Goal: Navigation & Orientation: Find specific page/section

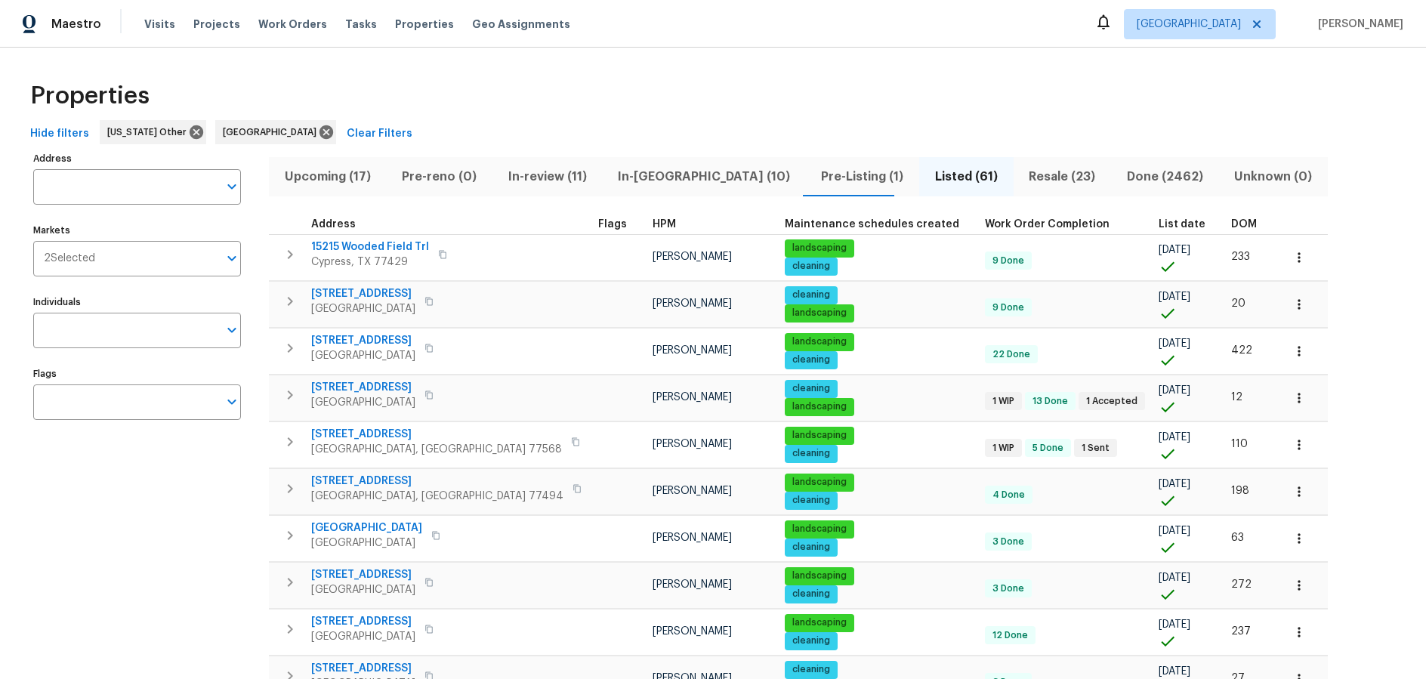
click at [637, 174] on span "In-reno (10)" at bounding box center [703, 176] width 185 height 21
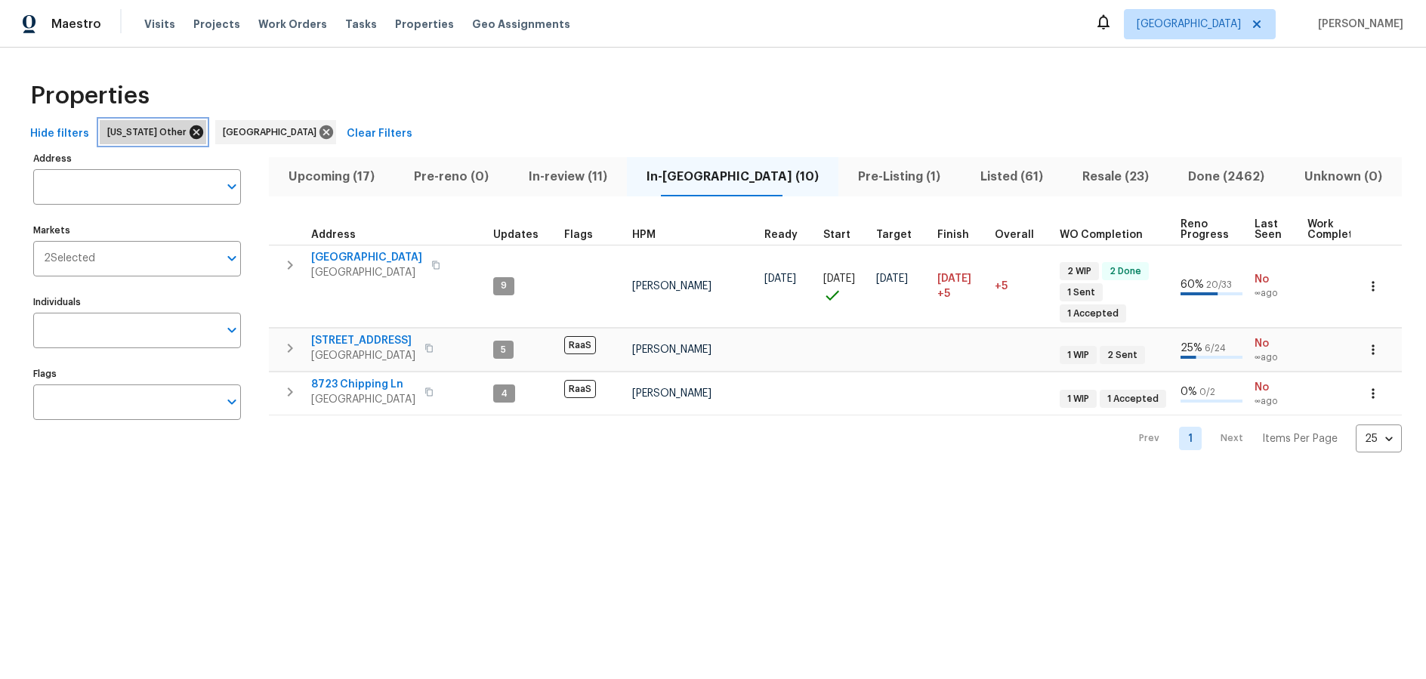
click at [190, 132] on icon at bounding box center [197, 132] width 14 height 14
click at [702, 174] on span "In-reno (3)" at bounding box center [733, 176] width 187 height 21
click at [361, 171] on span "Upcoming (20)" at bounding box center [333, 176] width 111 height 21
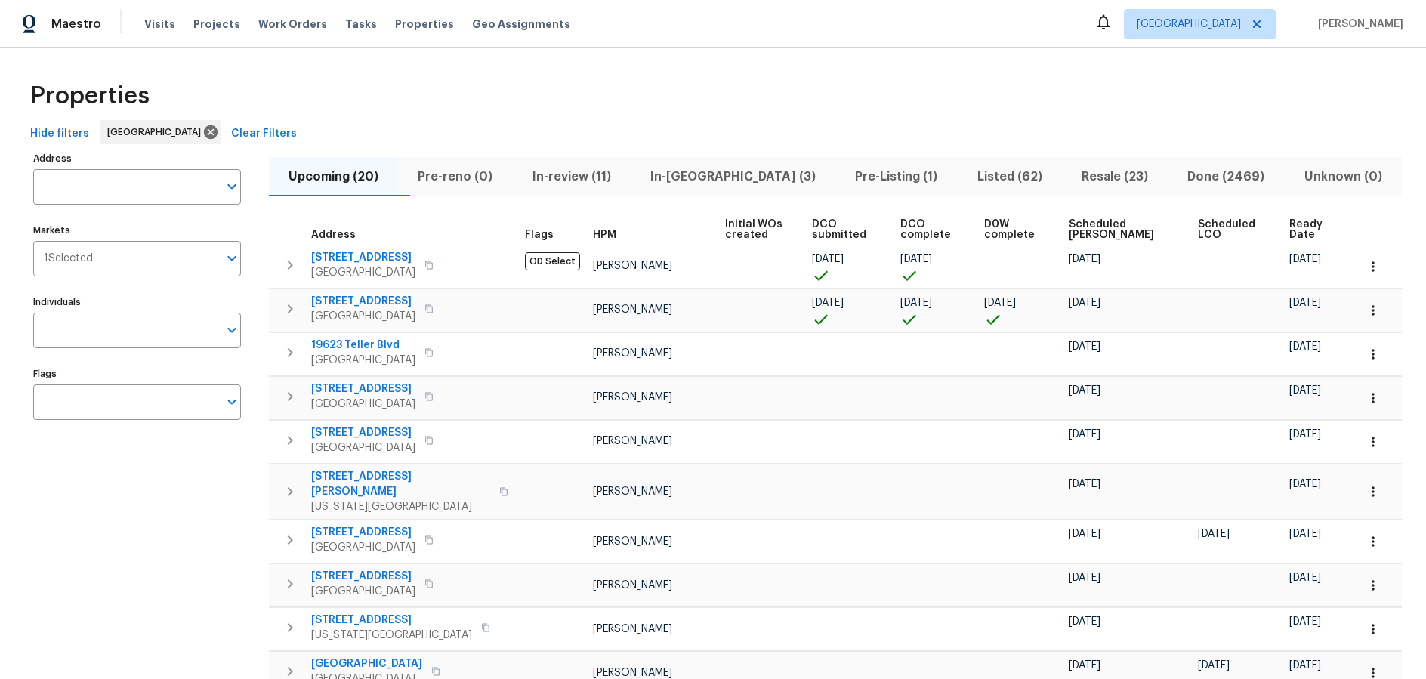
click at [718, 179] on span "In-reno (3)" at bounding box center [733, 176] width 187 height 21
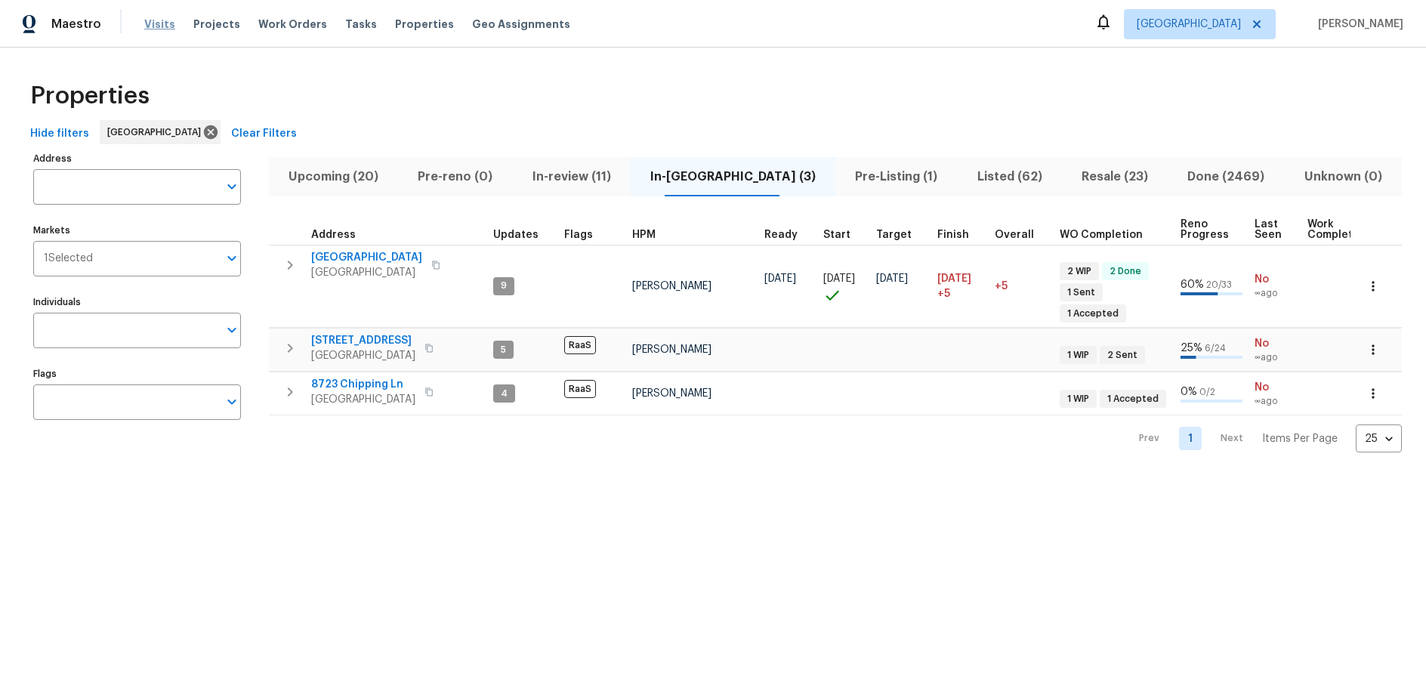
click at [150, 20] on span "Visits" at bounding box center [159, 24] width 31 height 15
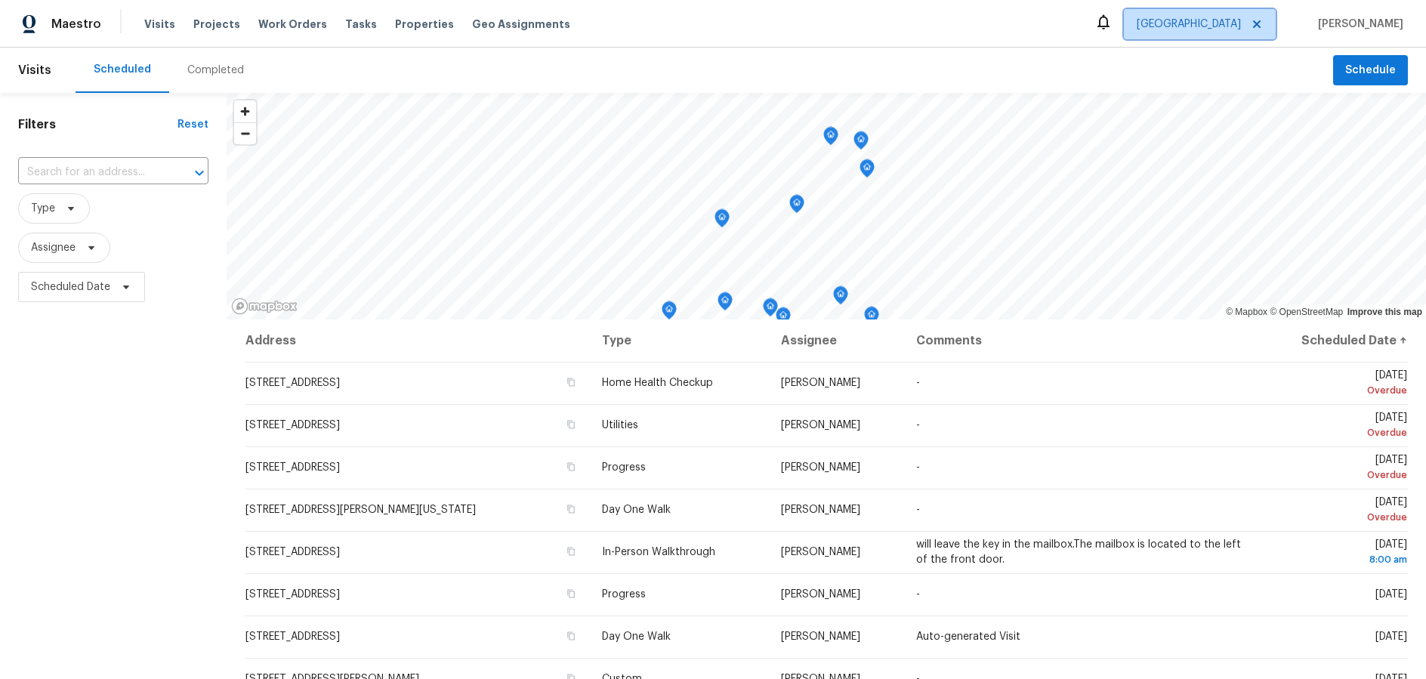
click at [1236, 21] on span "Houston" at bounding box center [1189, 24] width 104 height 15
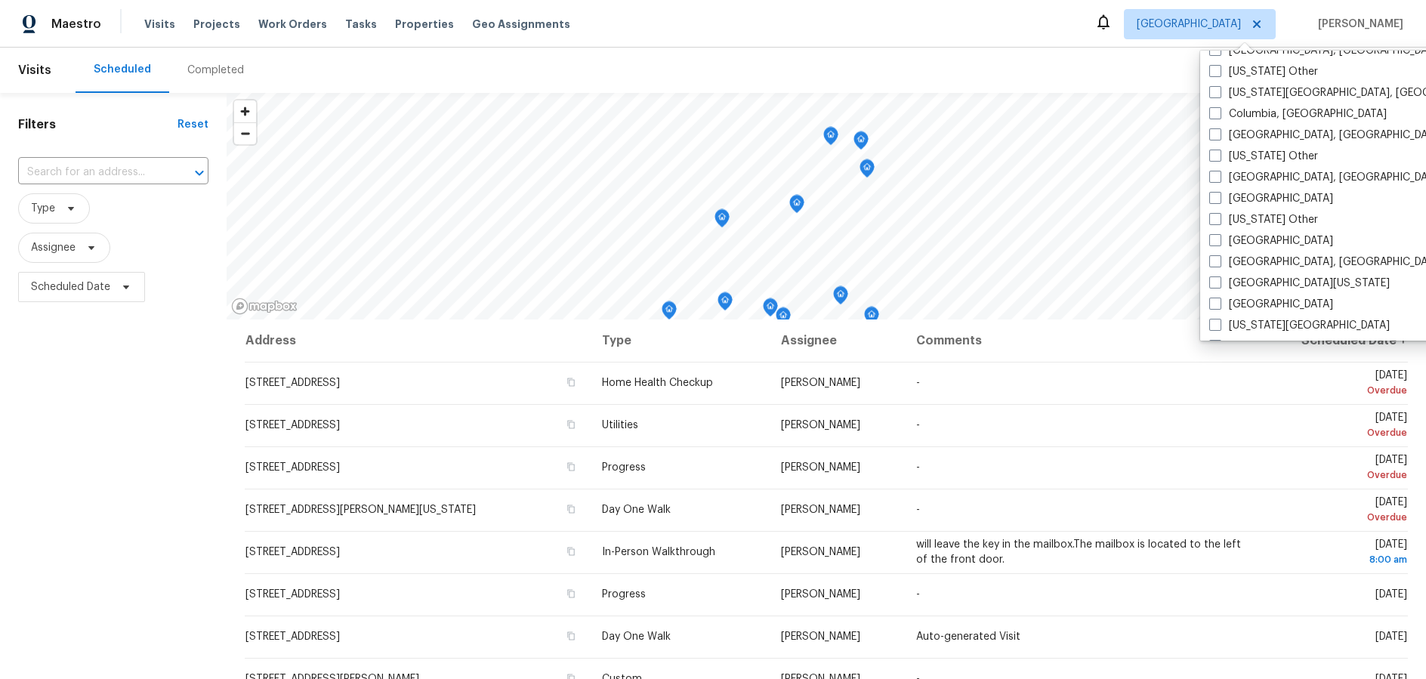
scroll to position [440, 0]
click at [1254, 190] on label "Dallas" at bounding box center [1271, 197] width 124 height 15
click at [1219, 190] on input "Dallas" at bounding box center [1214, 195] width 10 height 10
checkbox input "true"
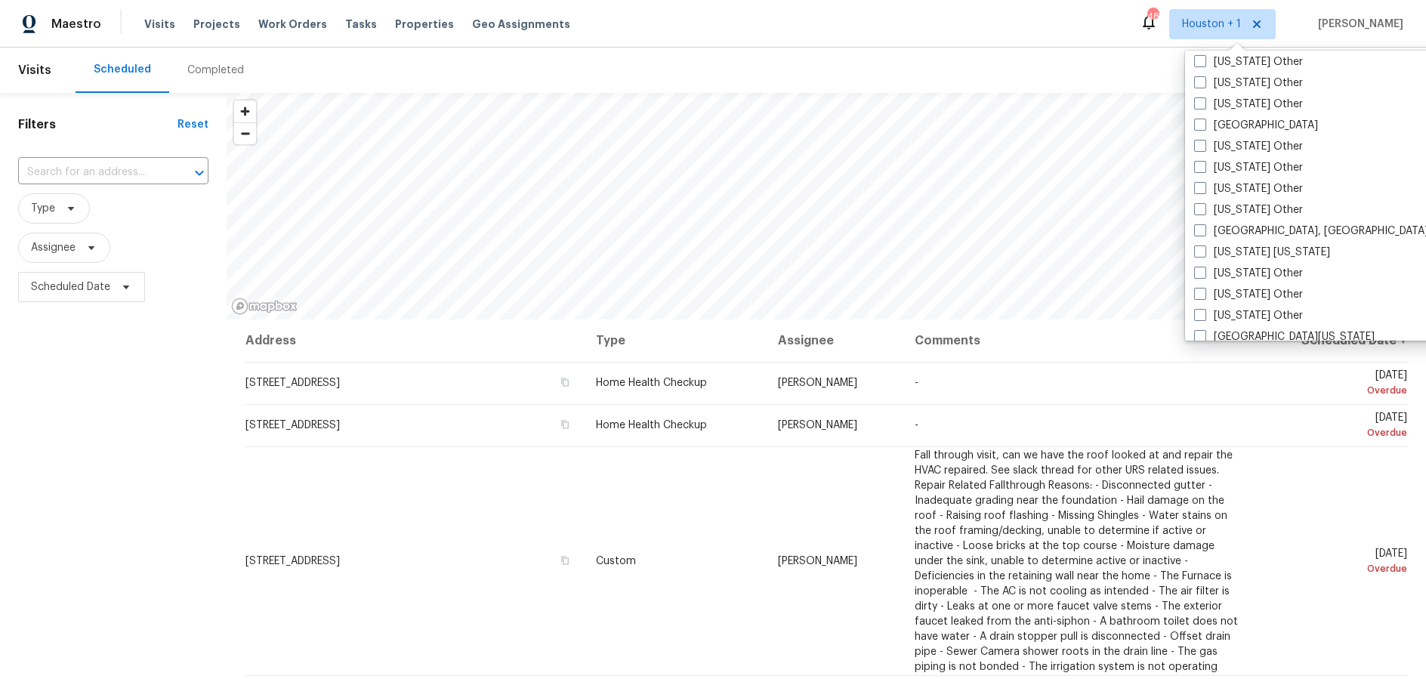
scroll to position [1333, 0]
click at [1027, 53] on div "Scheduled Completed" at bounding box center [704, 70] width 1257 height 45
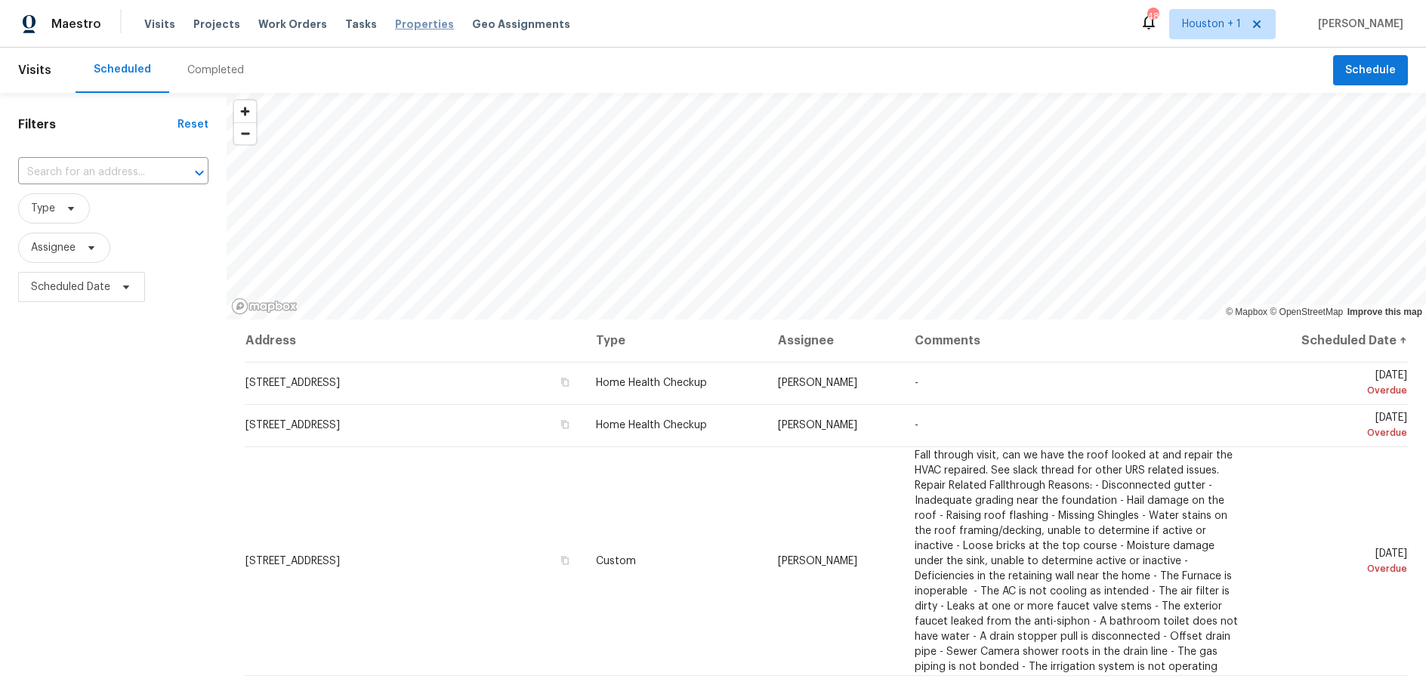
click at [409, 17] on span "Properties" at bounding box center [424, 24] width 59 height 15
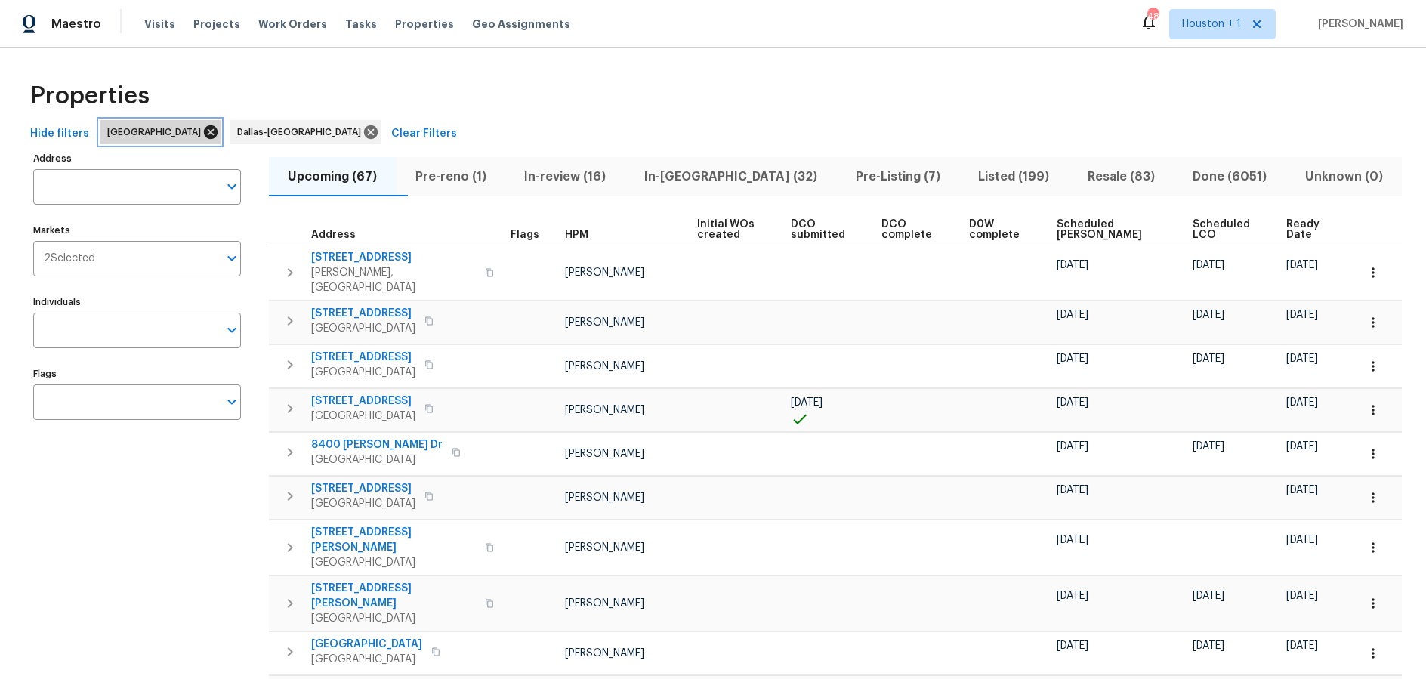
click at [204, 131] on icon at bounding box center [211, 132] width 14 height 14
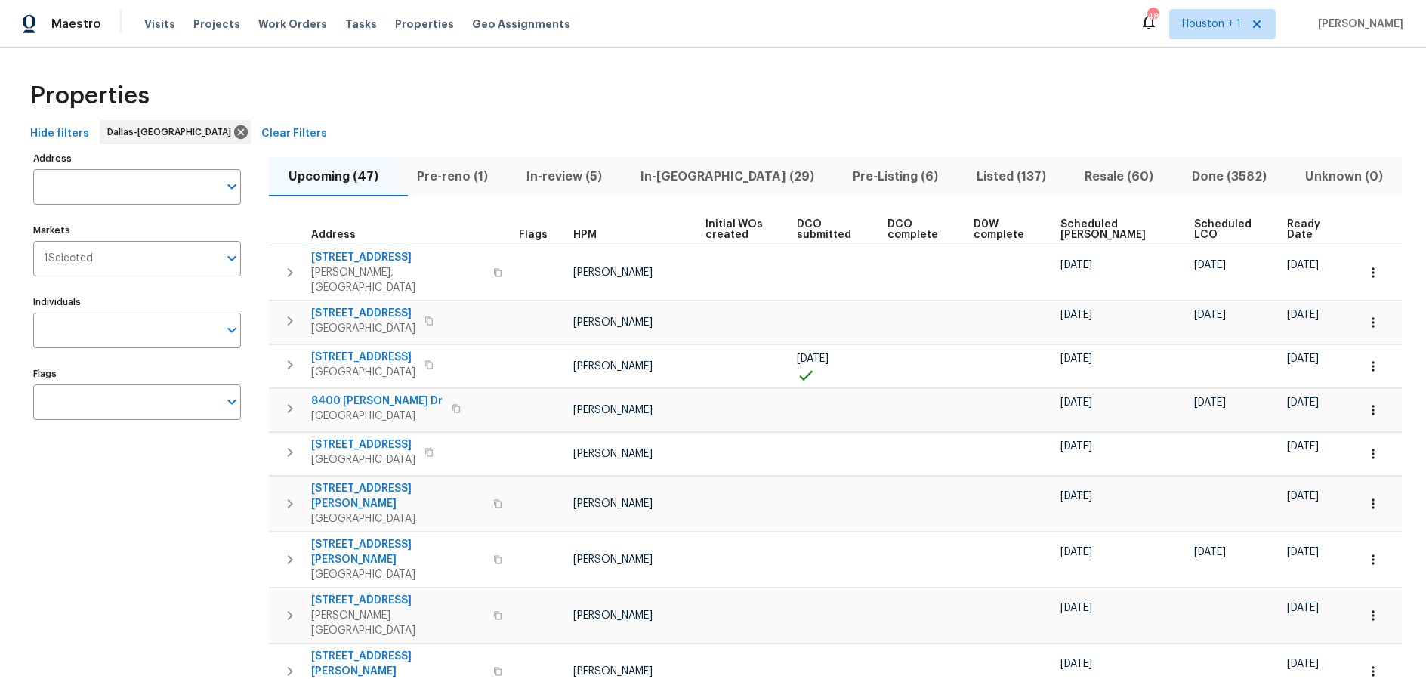
click at [736, 180] on span "In-reno (29)" at bounding box center [727, 176] width 194 height 21
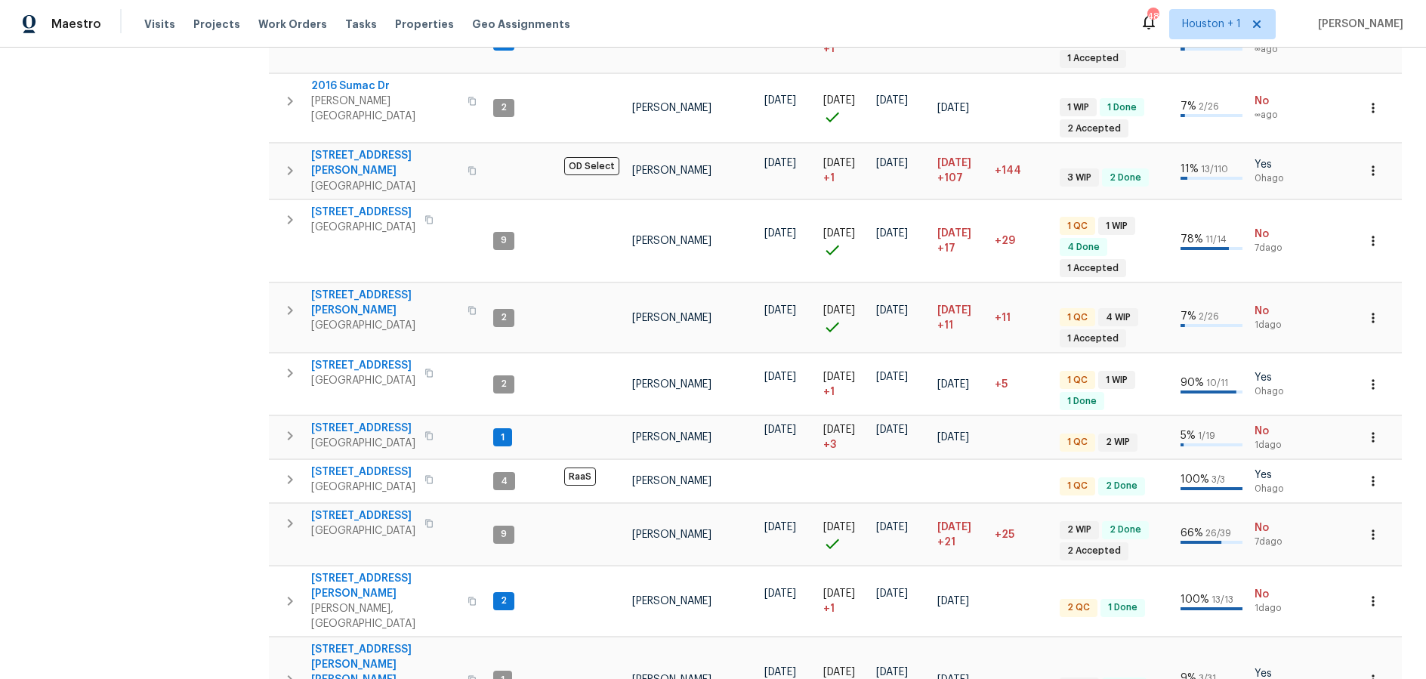
scroll to position [1045, 0]
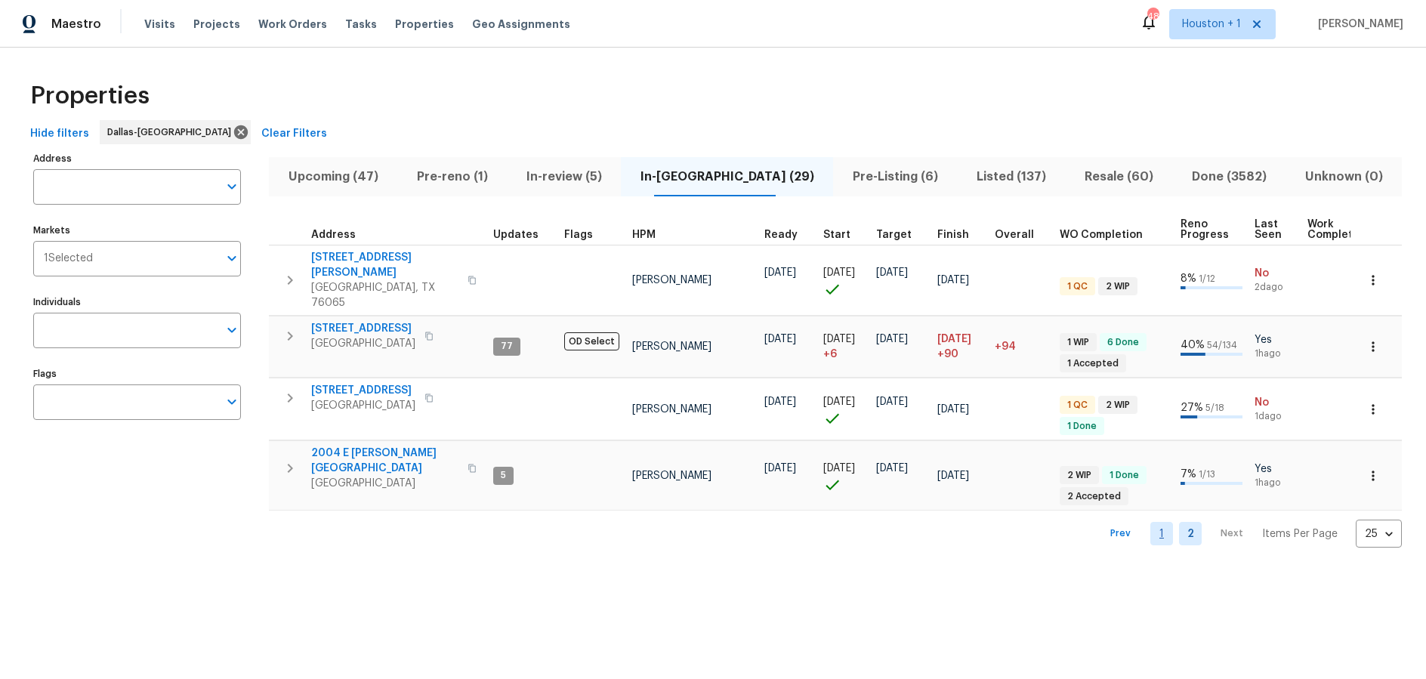
click at [1161, 522] on link "1" at bounding box center [1161, 533] width 23 height 23
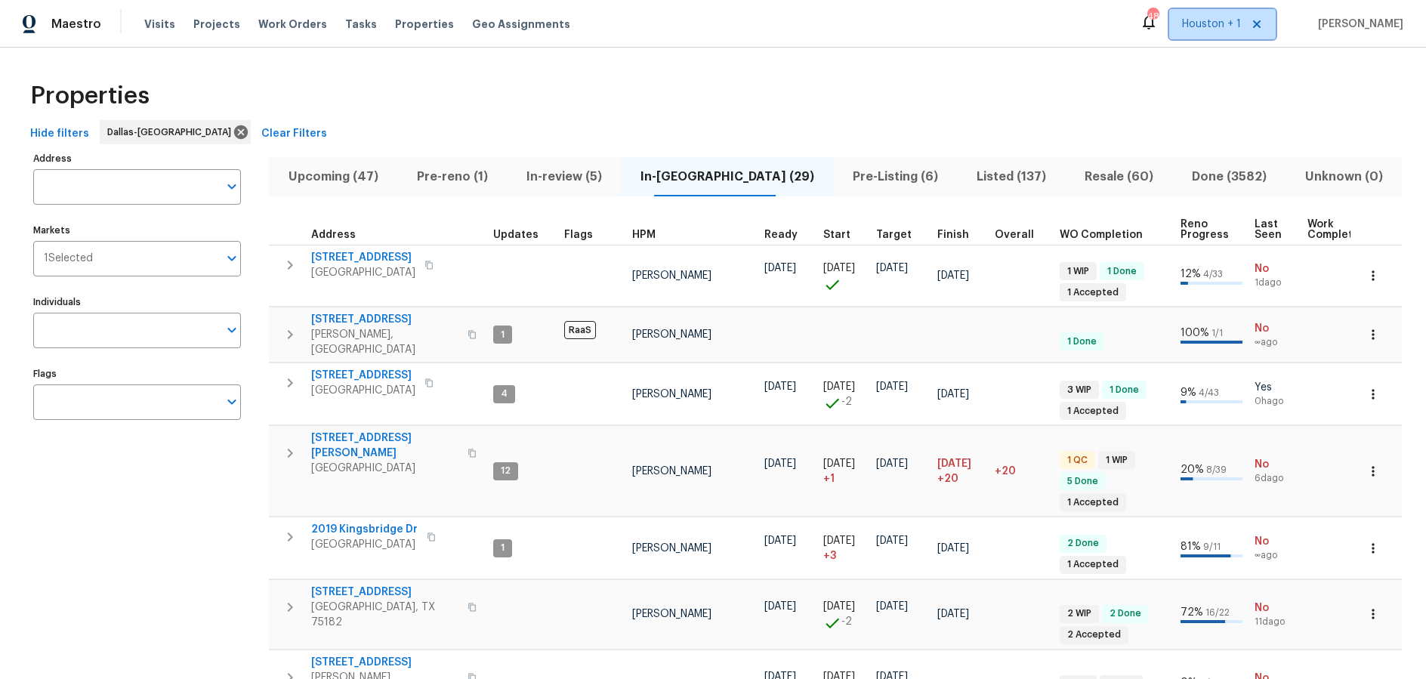
click at [1241, 25] on span "Houston + 1" at bounding box center [1211, 24] width 59 height 15
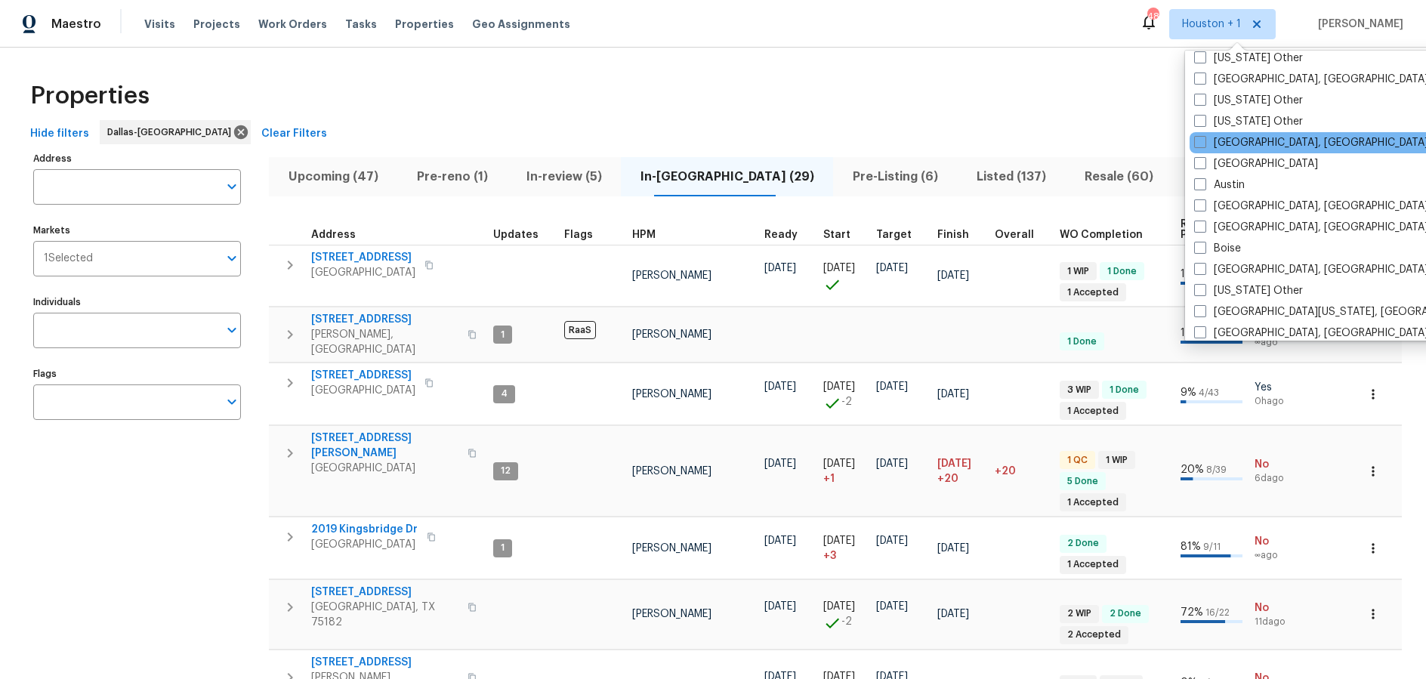
scroll to position [73, 0]
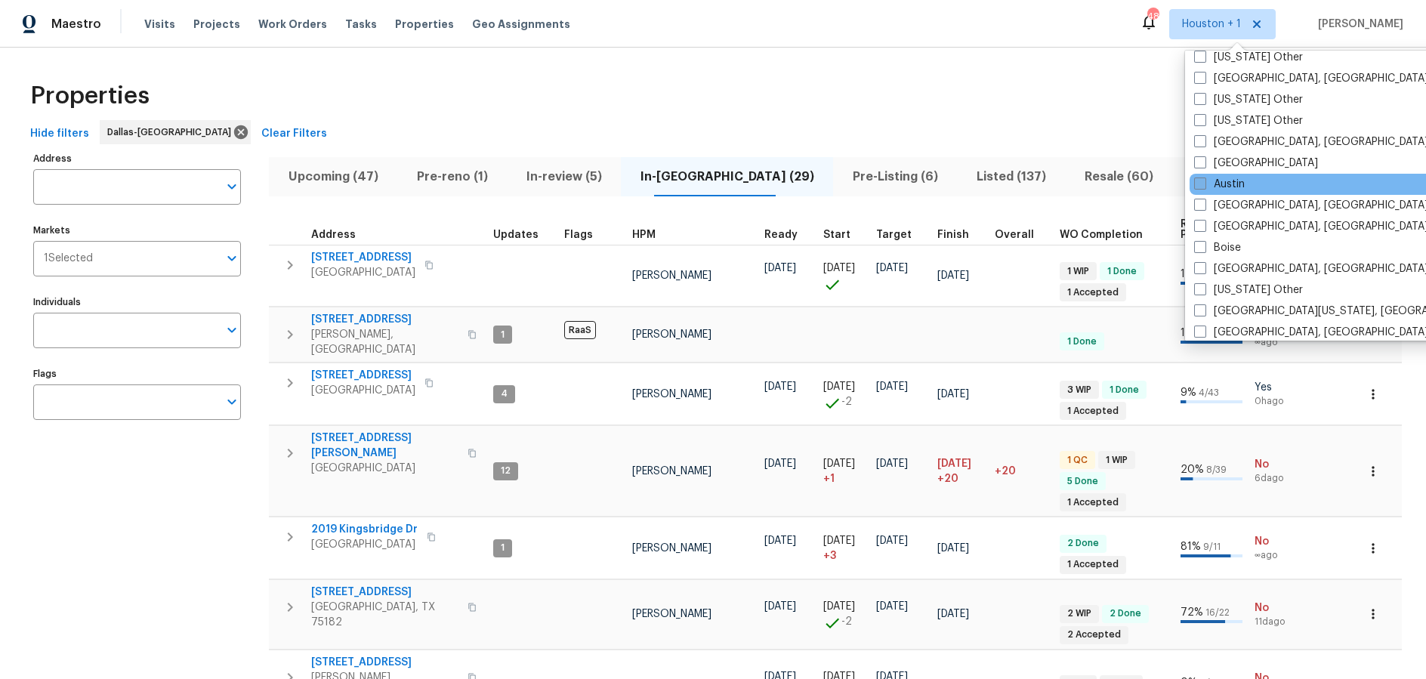
click at [1233, 190] on label "Austin" at bounding box center [1219, 184] width 51 height 15
click at [1204, 187] on input "Austin" at bounding box center [1199, 182] width 10 height 10
checkbox input "true"
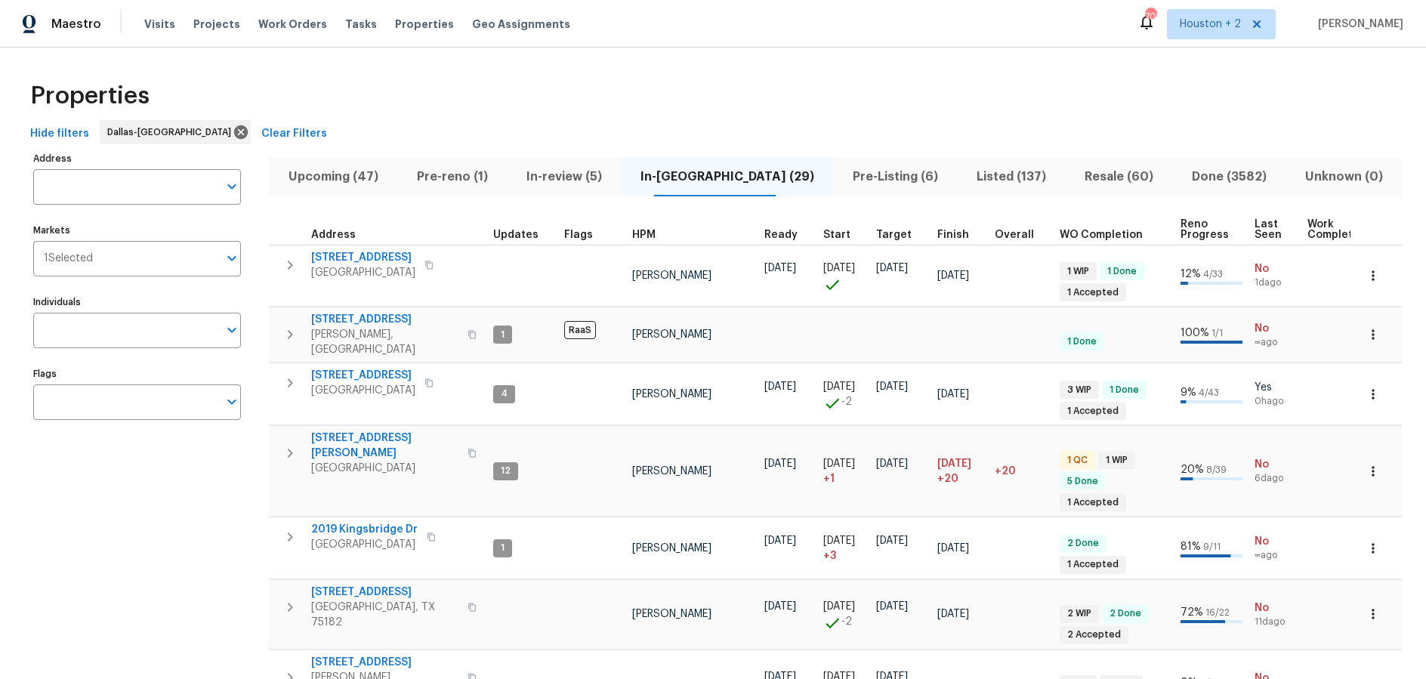
click at [847, 96] on div "Properties" at bounding box center [713, 96] width 1378 height 48
click at [162, 22] on span "Visits" at bounding box center [159, 24] width 31 height 15
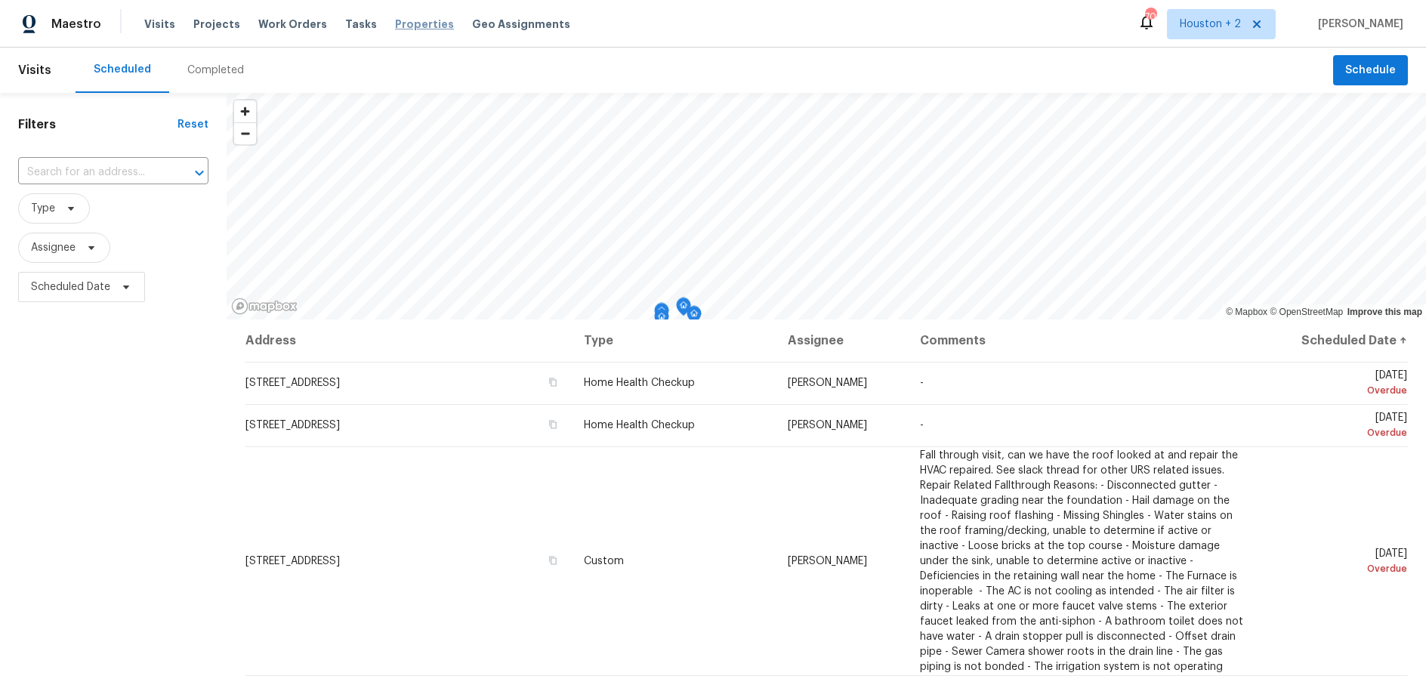
click at [395, 22] on span "Properties" at bounding box center [424, 24] width 59 height 15
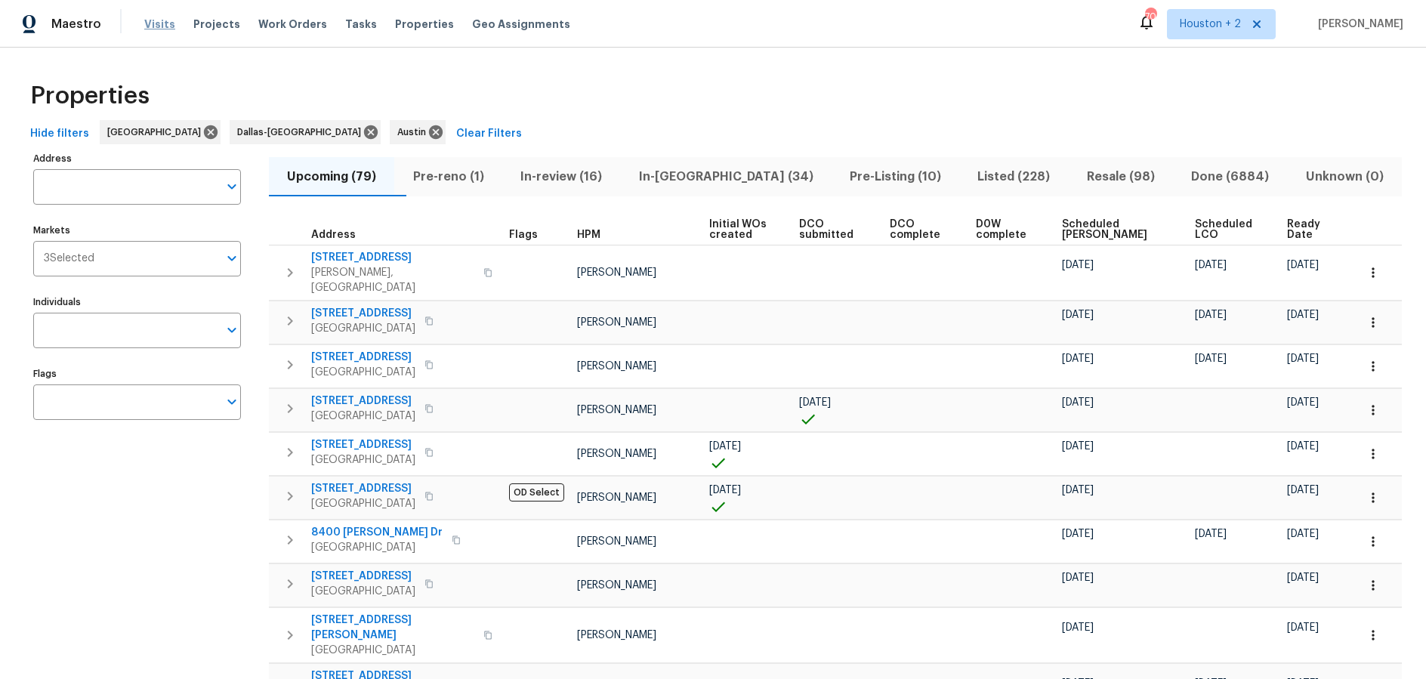
click at [150, 19] on span "Visits" at bounding box center [159, 24] width 31 height 15
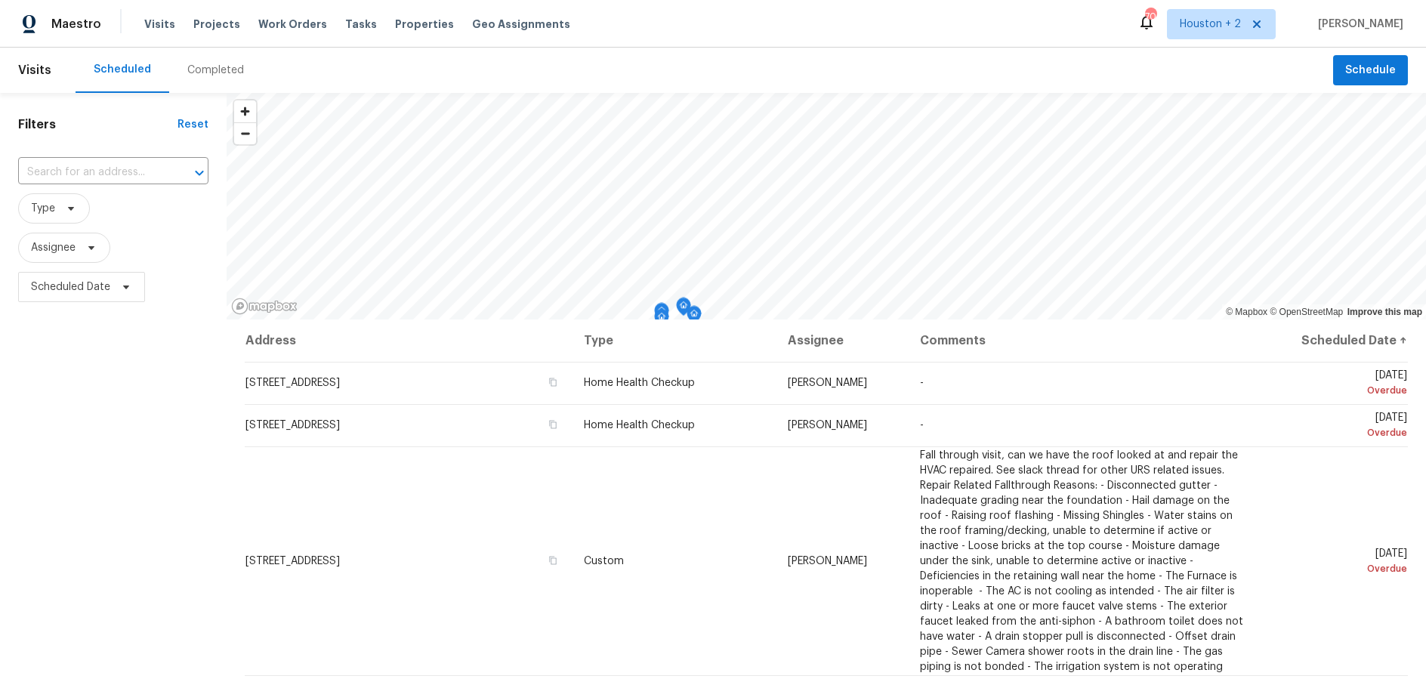
click at [806, 22] on div "Maestro Visits Projects Work Orders Tasks Properties Geo Assignments 70 Houston…" at bounding box center [713, 24] width 1426 height 48
click at [1222, 26] on span "Houston + 2" at bounding box center [1210, 24] width 61 height 15
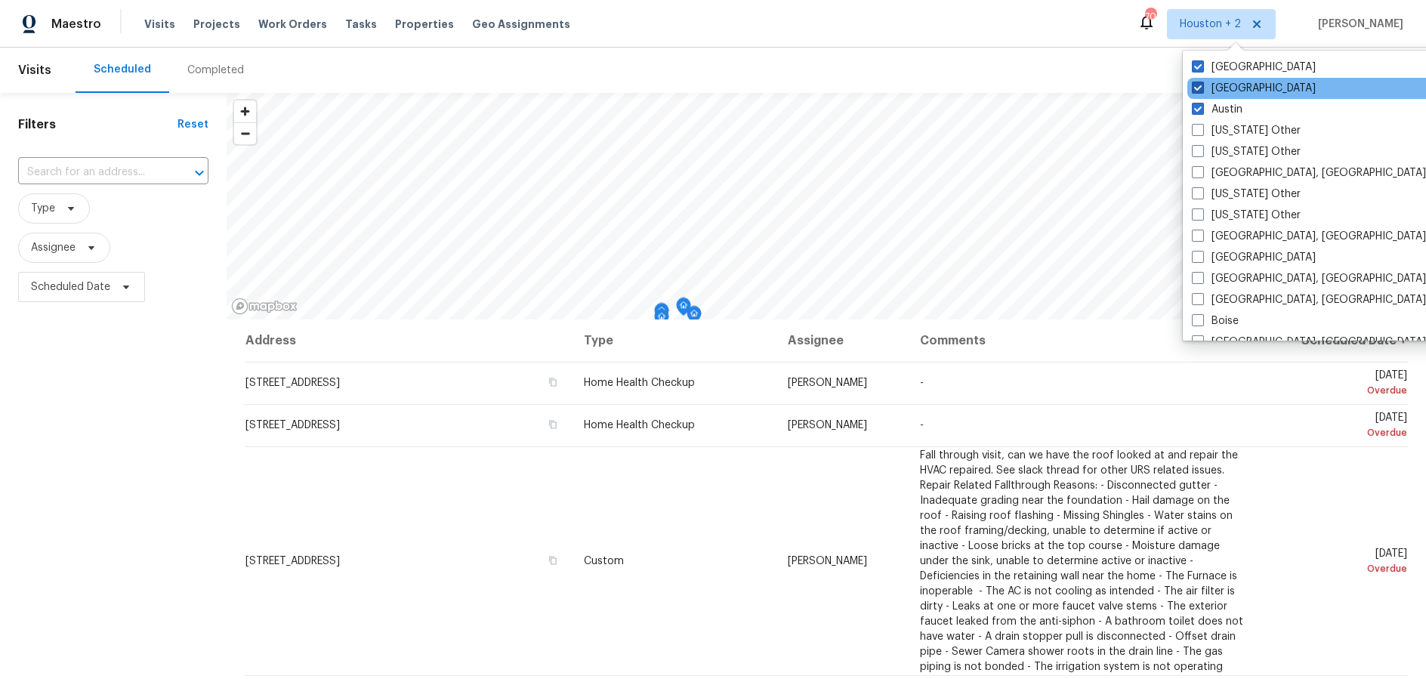
click at [1200, 84] on span at bounding box center [1198, 88] width 12 height 12
click at [1200, 84] on input "Dallas" at bounding box center [1197, 86] width 10 height 10
checkbox input "false"
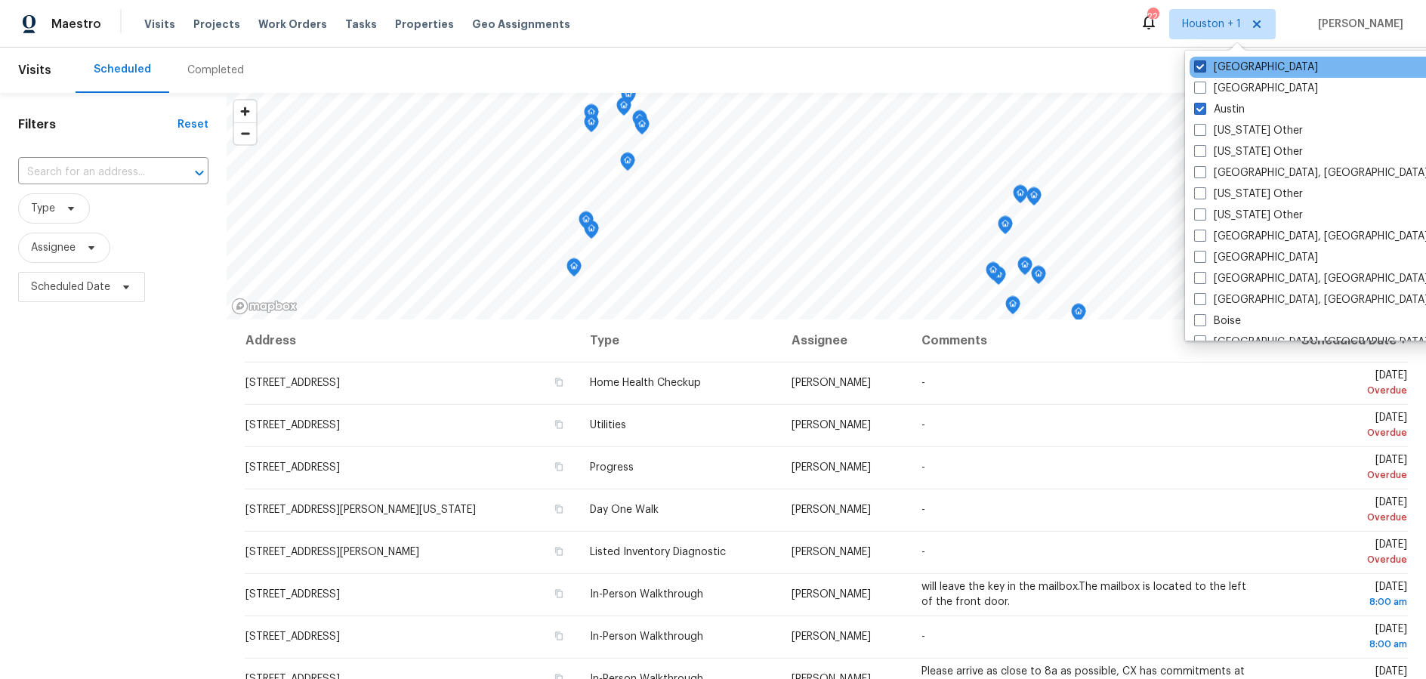
click at [1202, 60] on label "Houston" at bounding box center [1256, 67] width 124 height 15
click at [1202, 60] on input "Houston" at bounding box center [1199, 65] width 10 height 10
checkbox input "false"
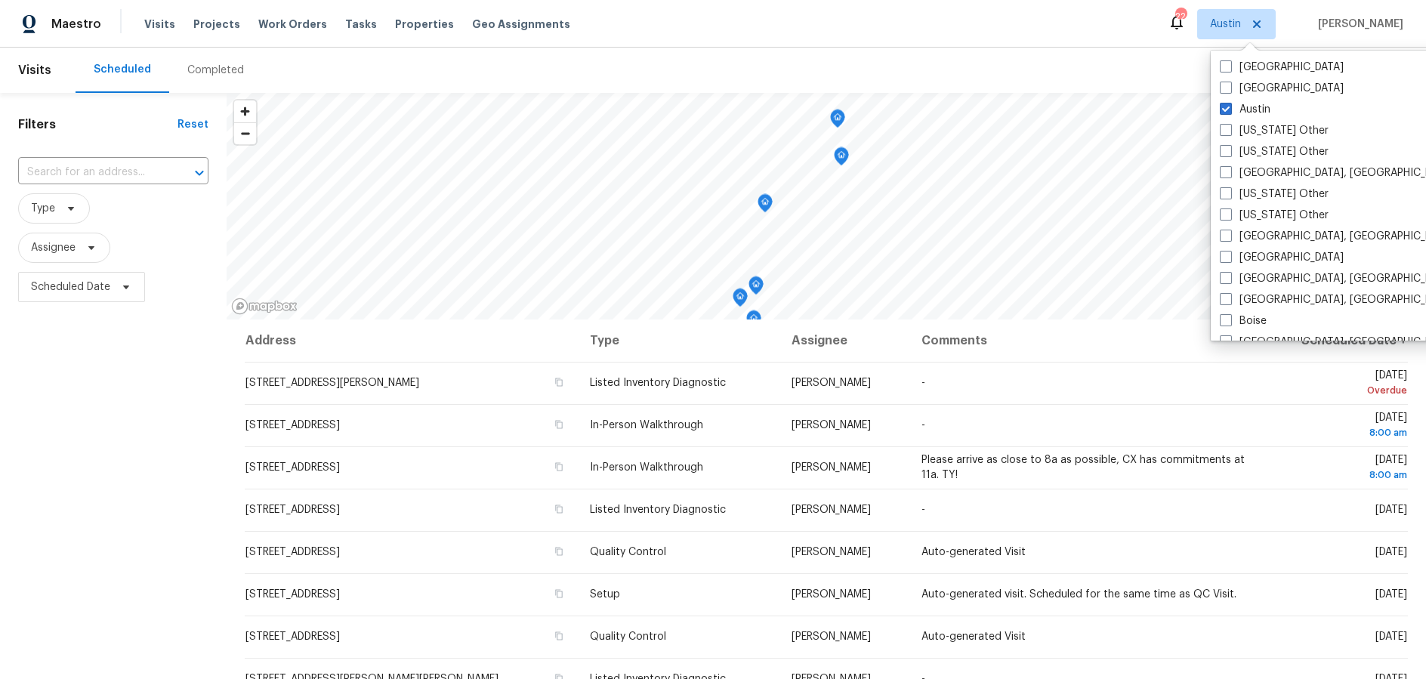
click at [1017, 31] on div "Maestro Visits Projects Work Orders Tasks Properties Geo Assignments 22 Austin …" at bounding box center [713, 24] width 1426 height 48
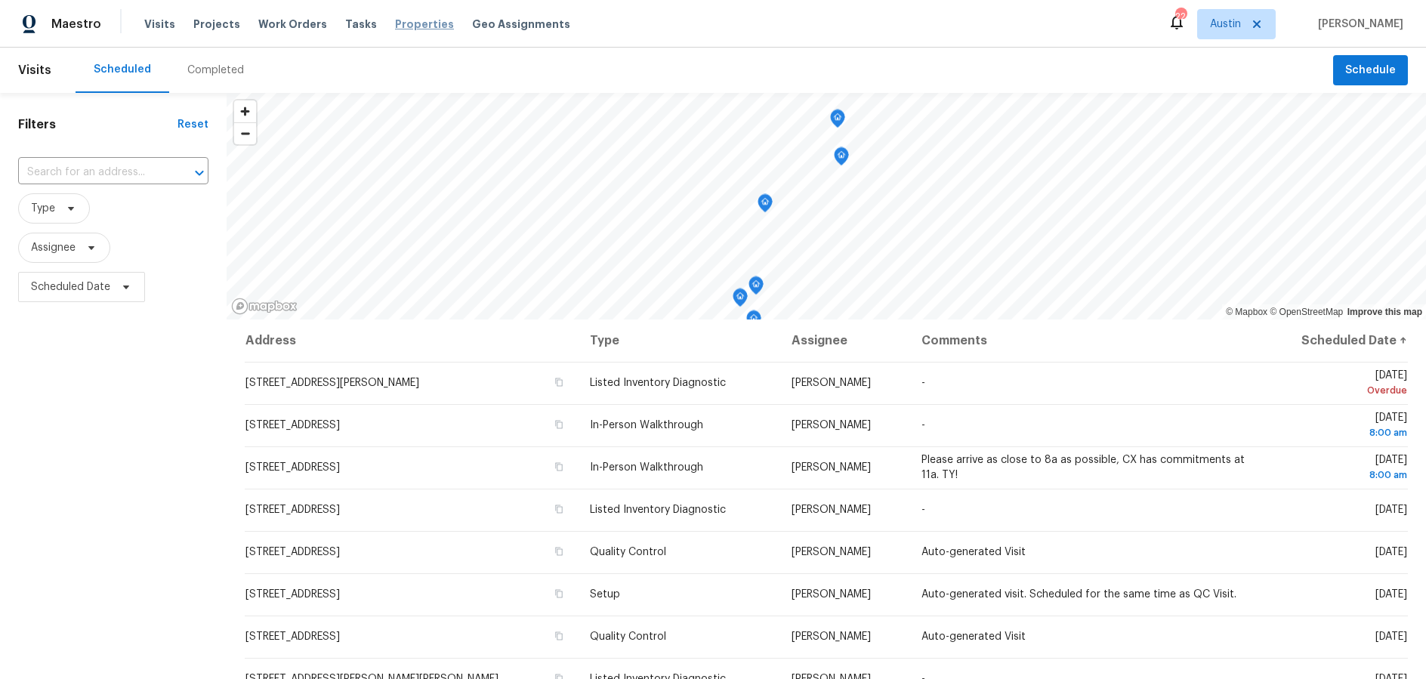
click at [405, 21] on span "Properties" at bounding box center [424, 24] width 59 height 15
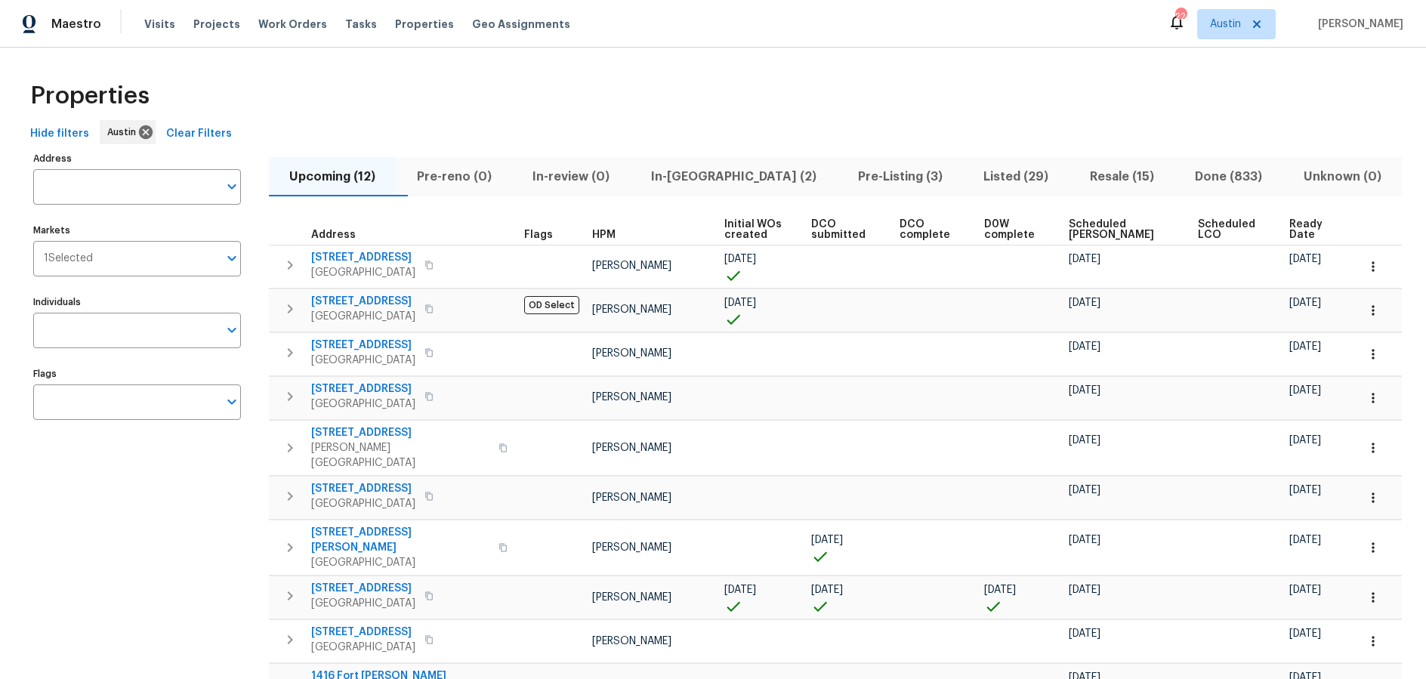
click at [717, 178] on span "In-reno (2)" at bounding box center [734, 176] width 189 height 21
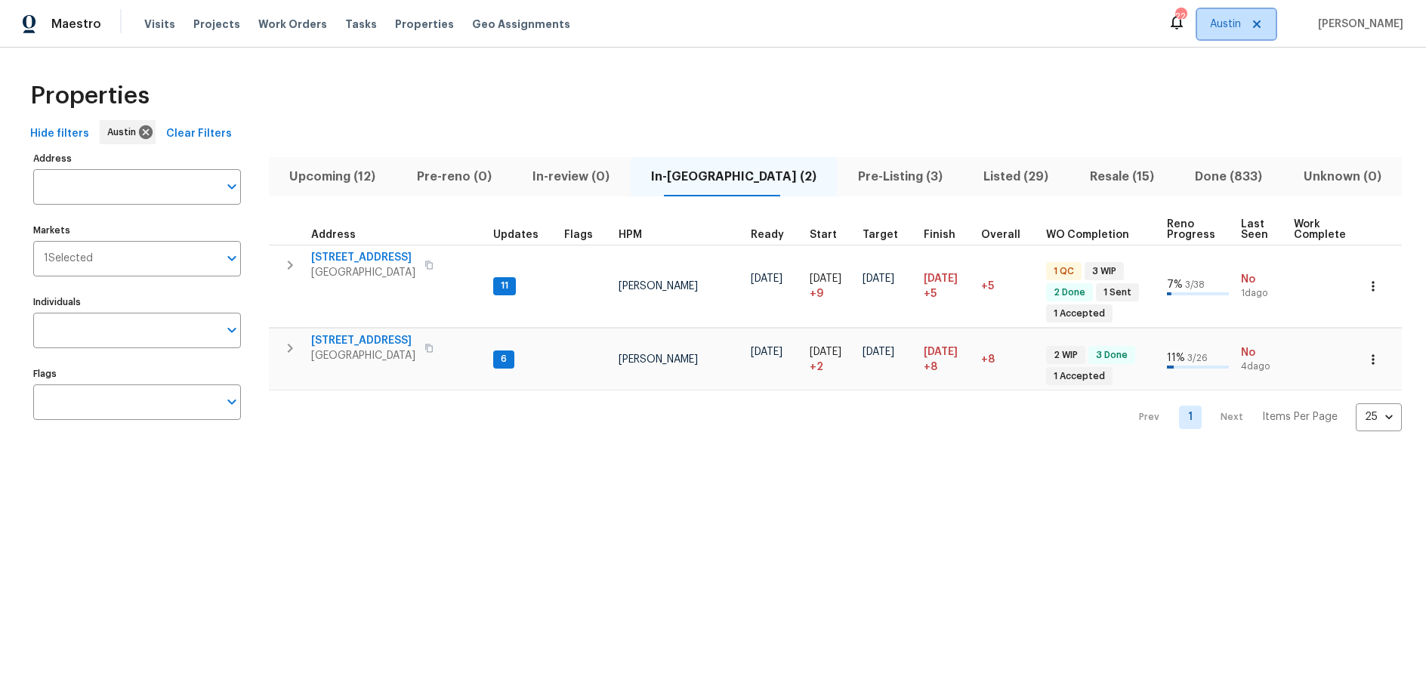
click at [1236, 31] on span "Austin" at bounding box center [1225, 24] width 31 height 15
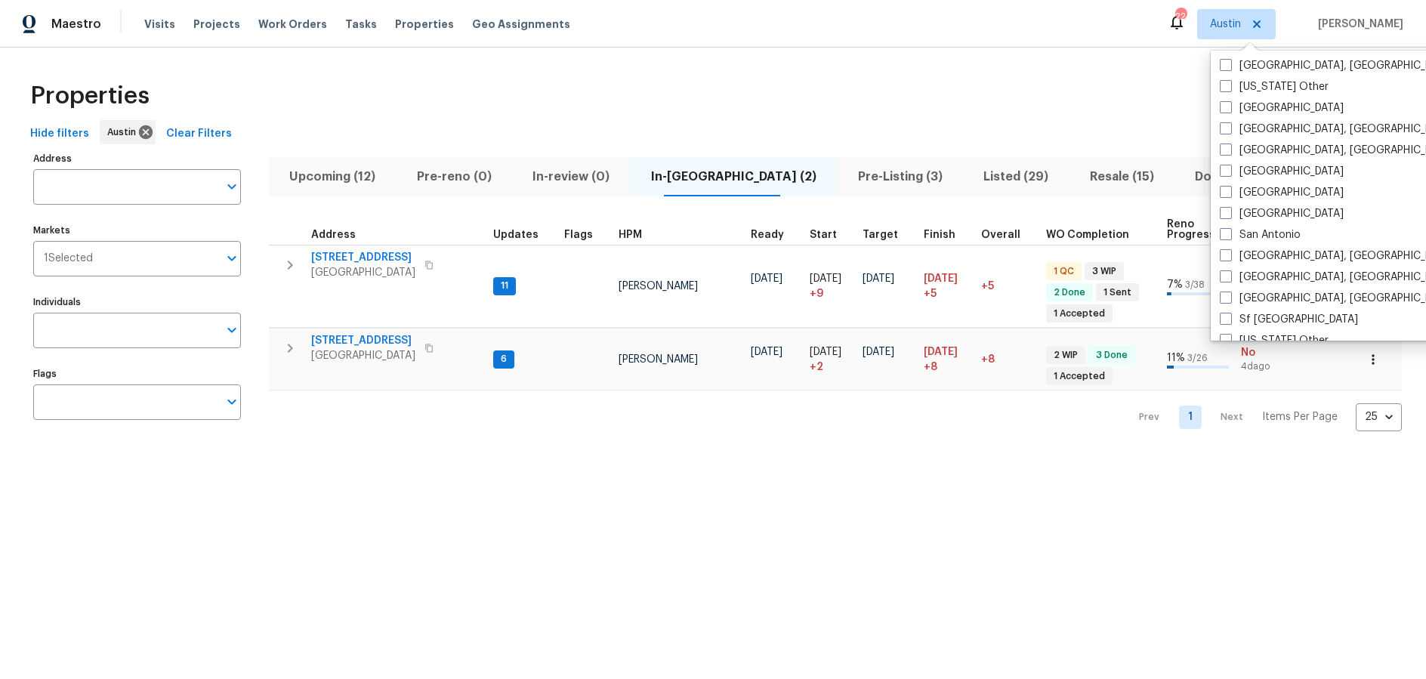
scroll to position [1875, 0]
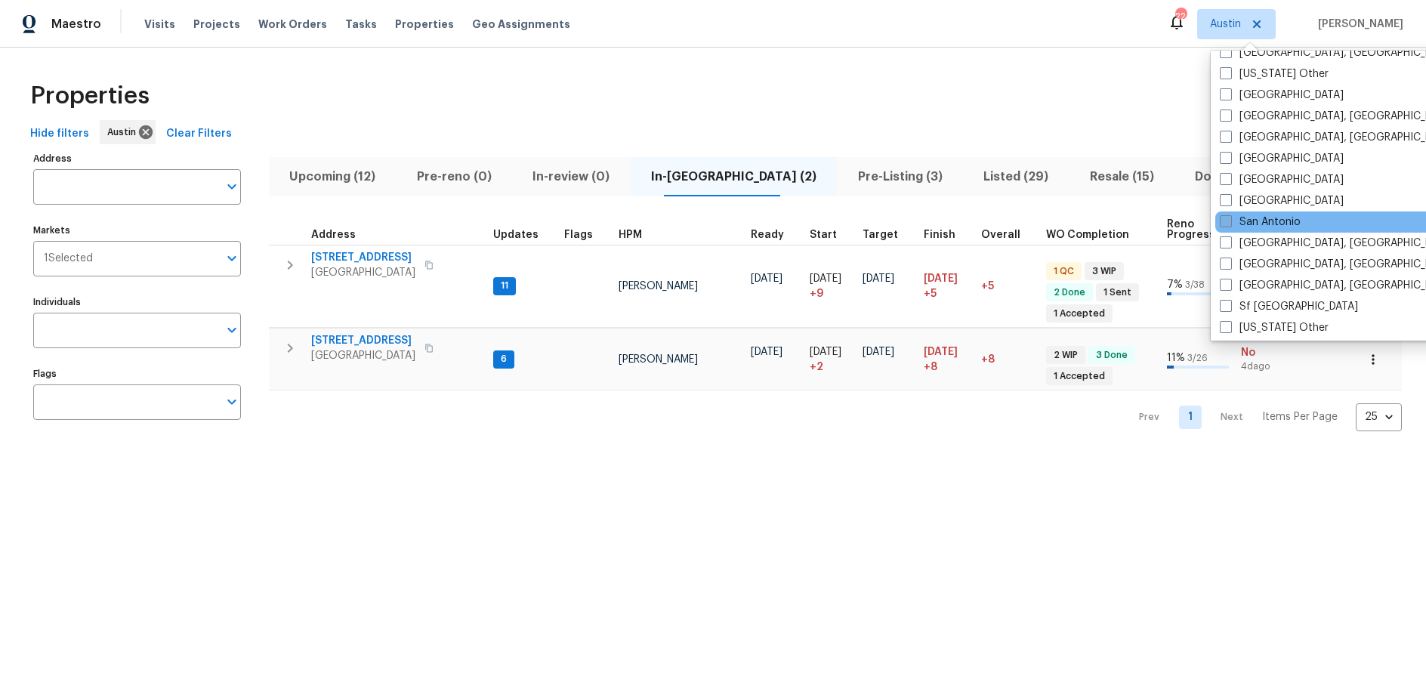
click at [1274, 224] on label "San Antonio" at bounding box center [1260, 221] width 81 height 15
click at [1230, 224] on input "San Antonio" at bounding box center [1225, 219] width 10 height 10
checkbox input "true"
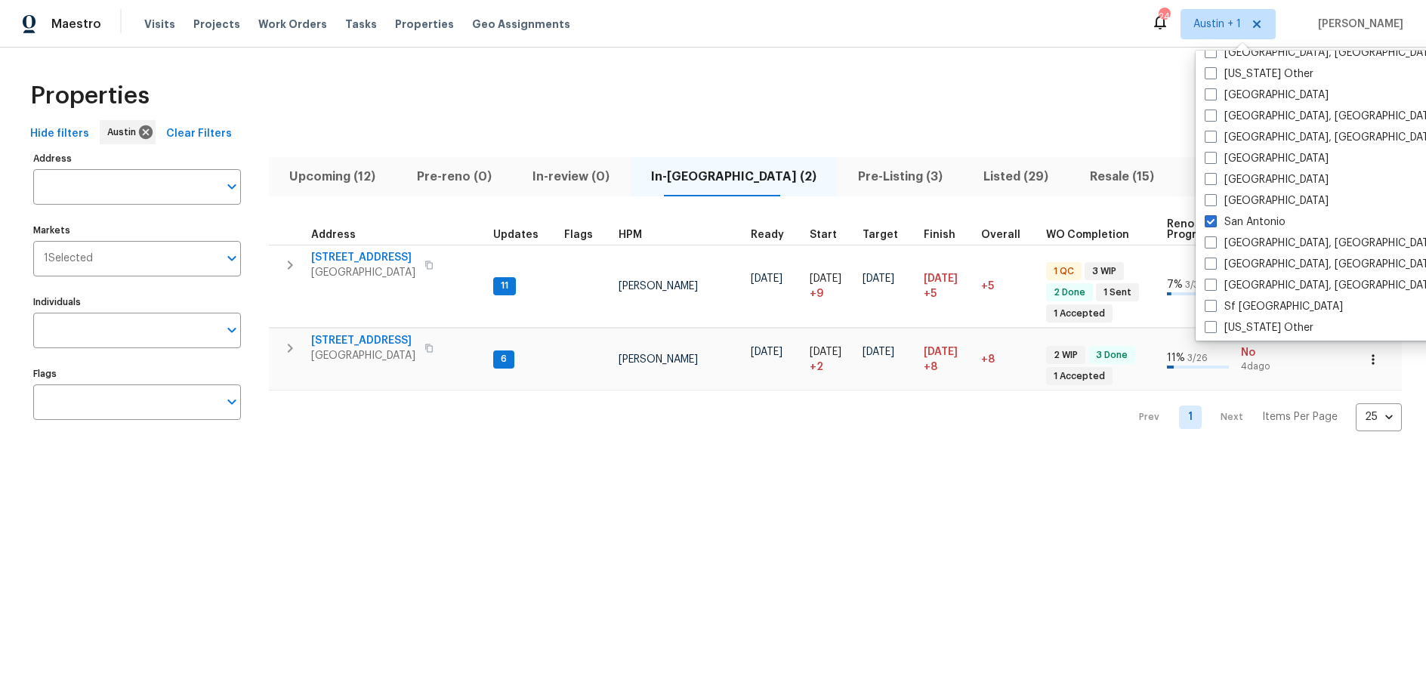
click at [745, 79] on div "Properties" at bounding box center [713, 96] width 1378 height 48
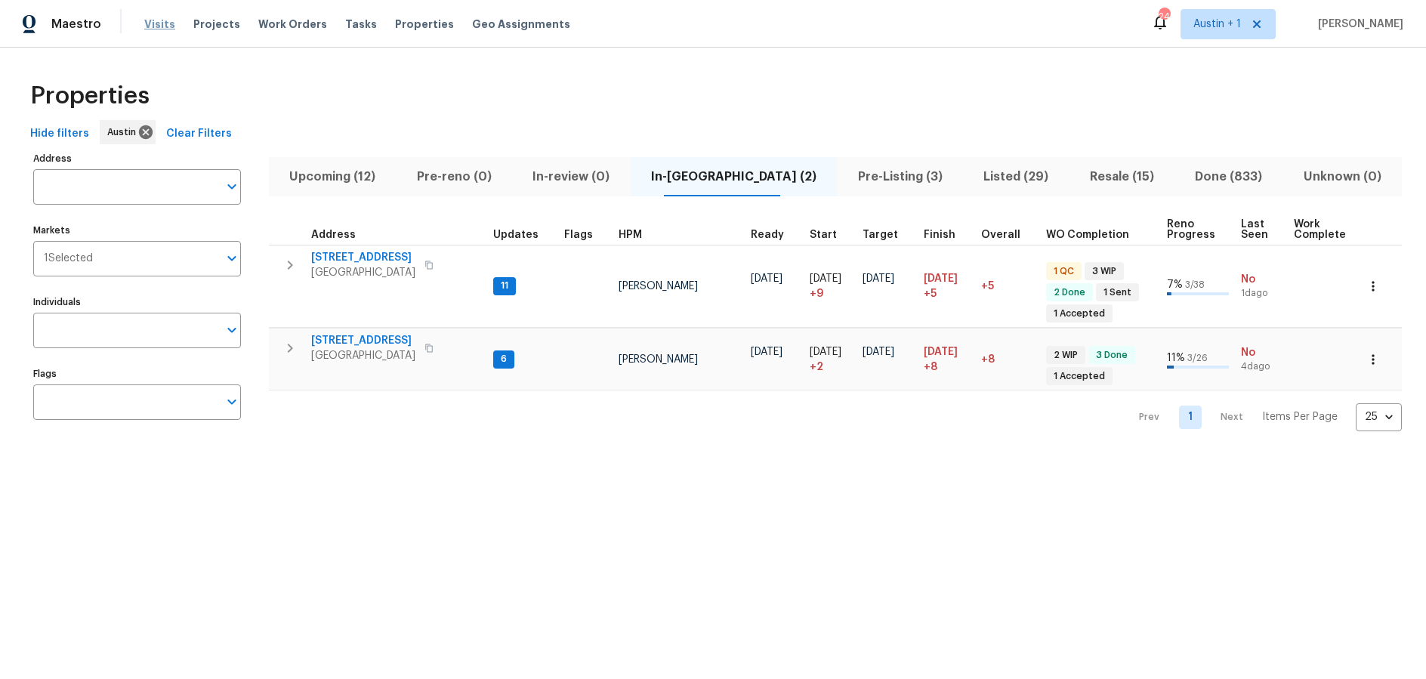
click at [156, 23] on span "Visits" at bounding box center [159, 24] width 31 height 15
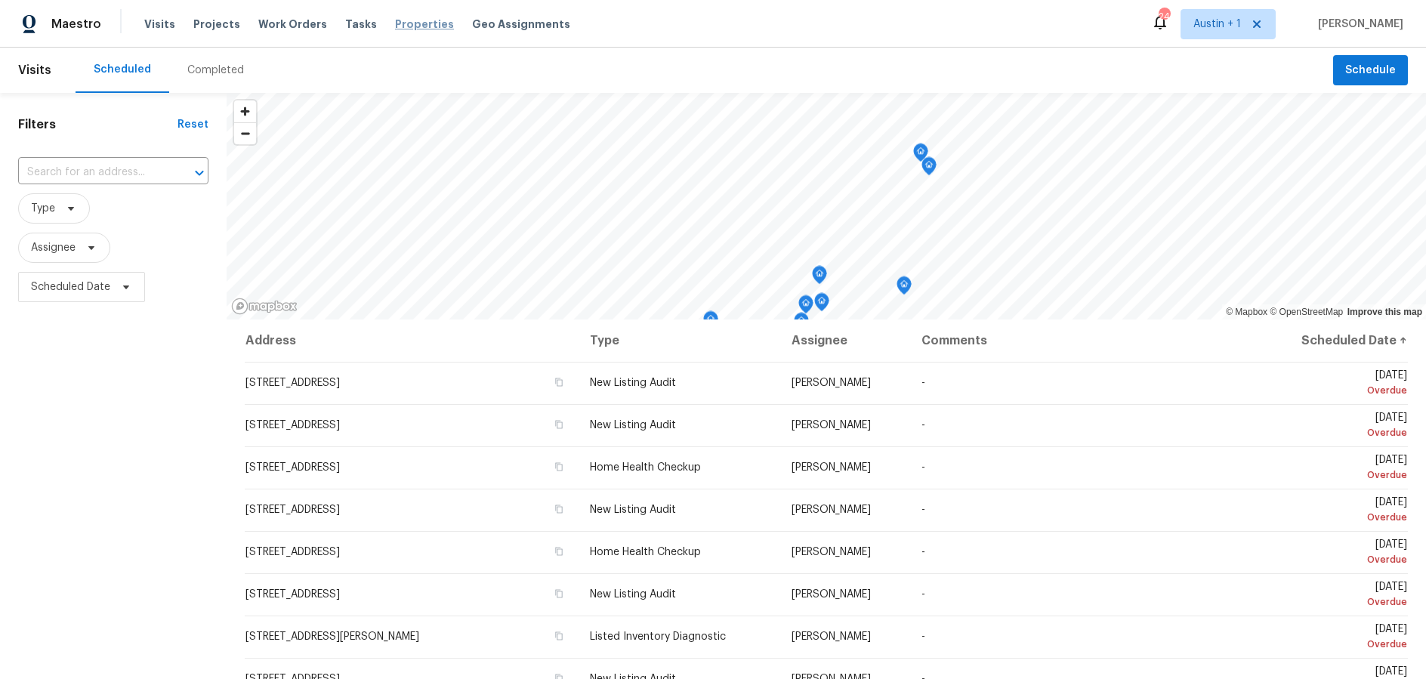
click at [412, 26] on span "Properties" at bounding box center [424, 24] width 59 height 15
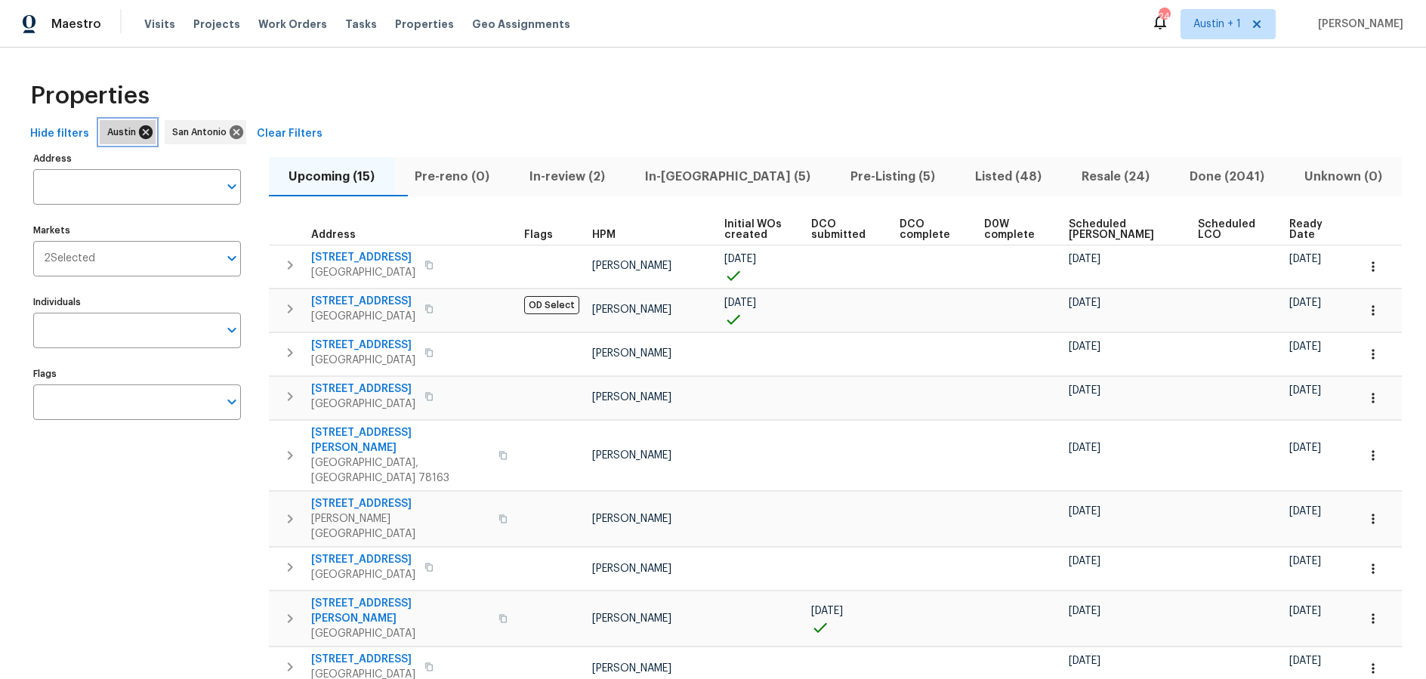
click at [139, 136] on icon at bounding box center [146, 132] width 14 height 14
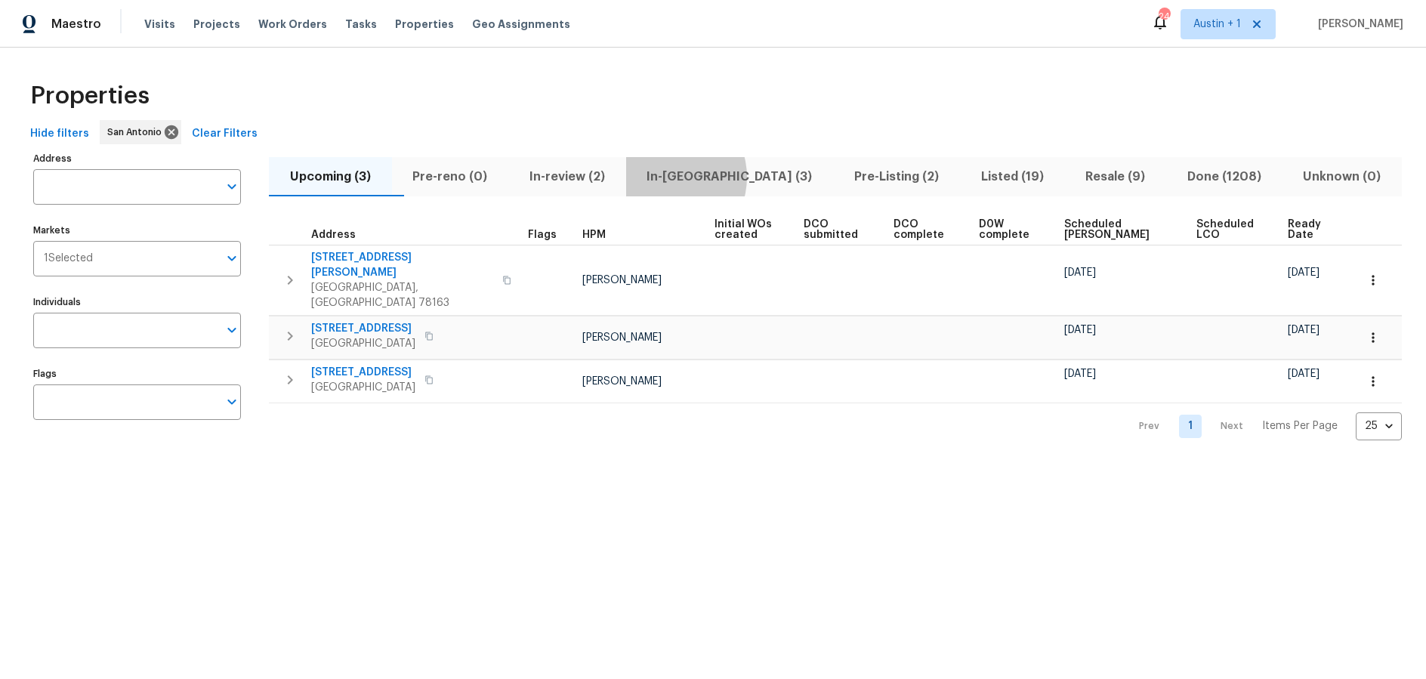
click at [699, 177] on span "In-reno (3)" at bounding box center [730, 176] width 190 height 21
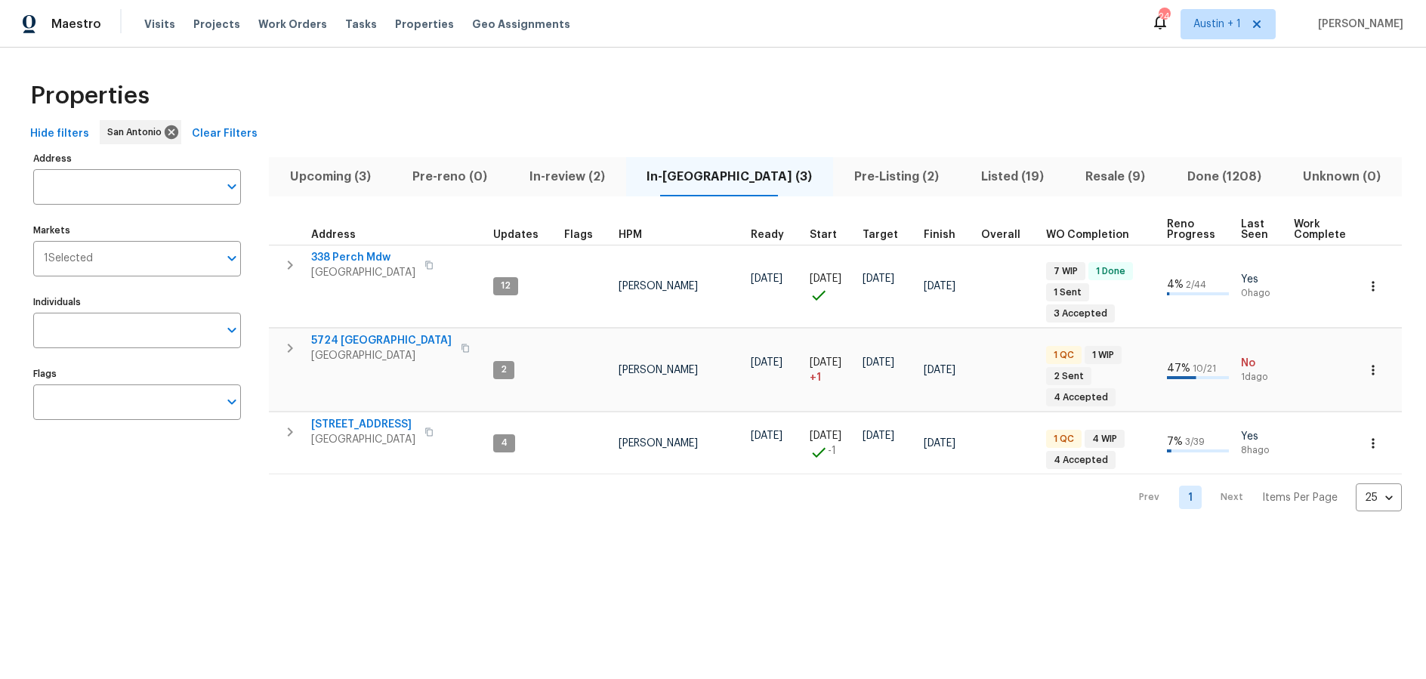
click at [660, 107] on div "Properties" at bounding box center [713, 96] width 1378 height 48
click at [1239, 26] on span "Austin + 1" at bounding box center [1217, 24] width 48 height 15
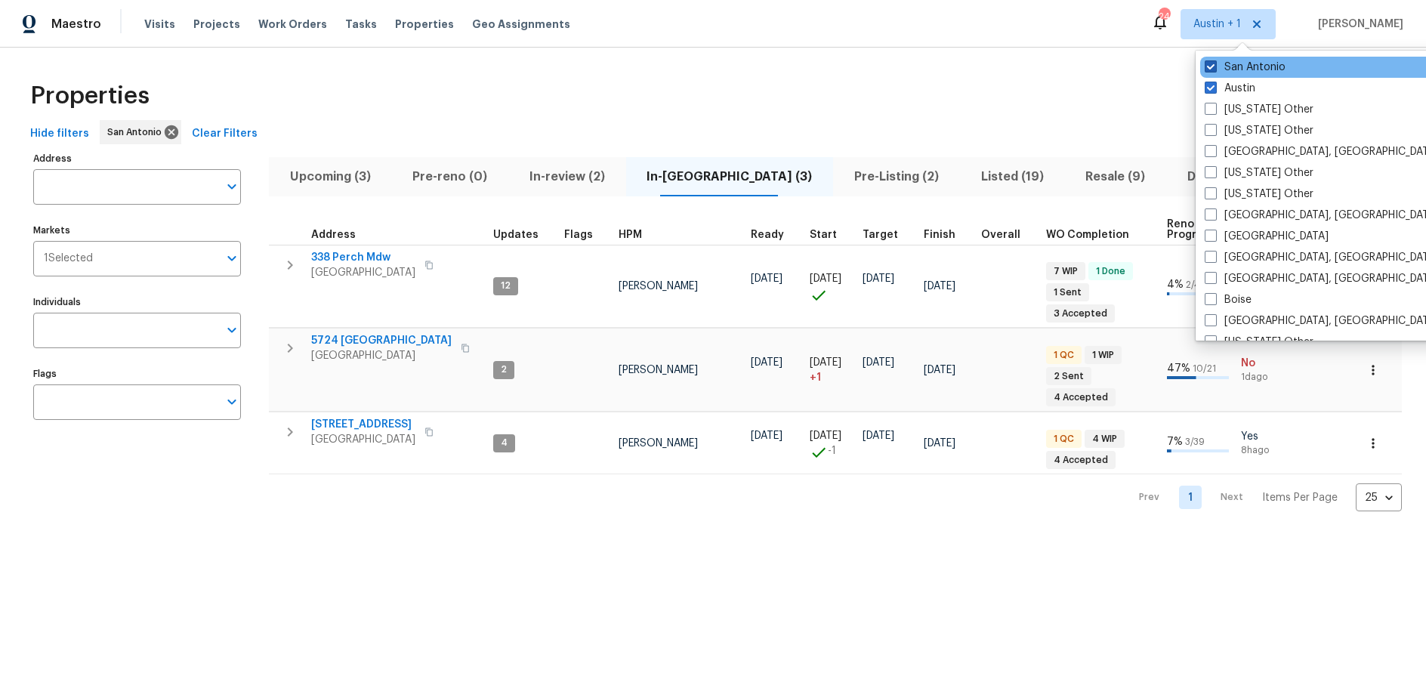
click at [1214, 67] on span at bounding box center [1211, 66] width 12 height 12
click at [1214, 67] on input "San Antonio" at bounding box center [1210, 65] width 10 height 10
checkbox input "false"
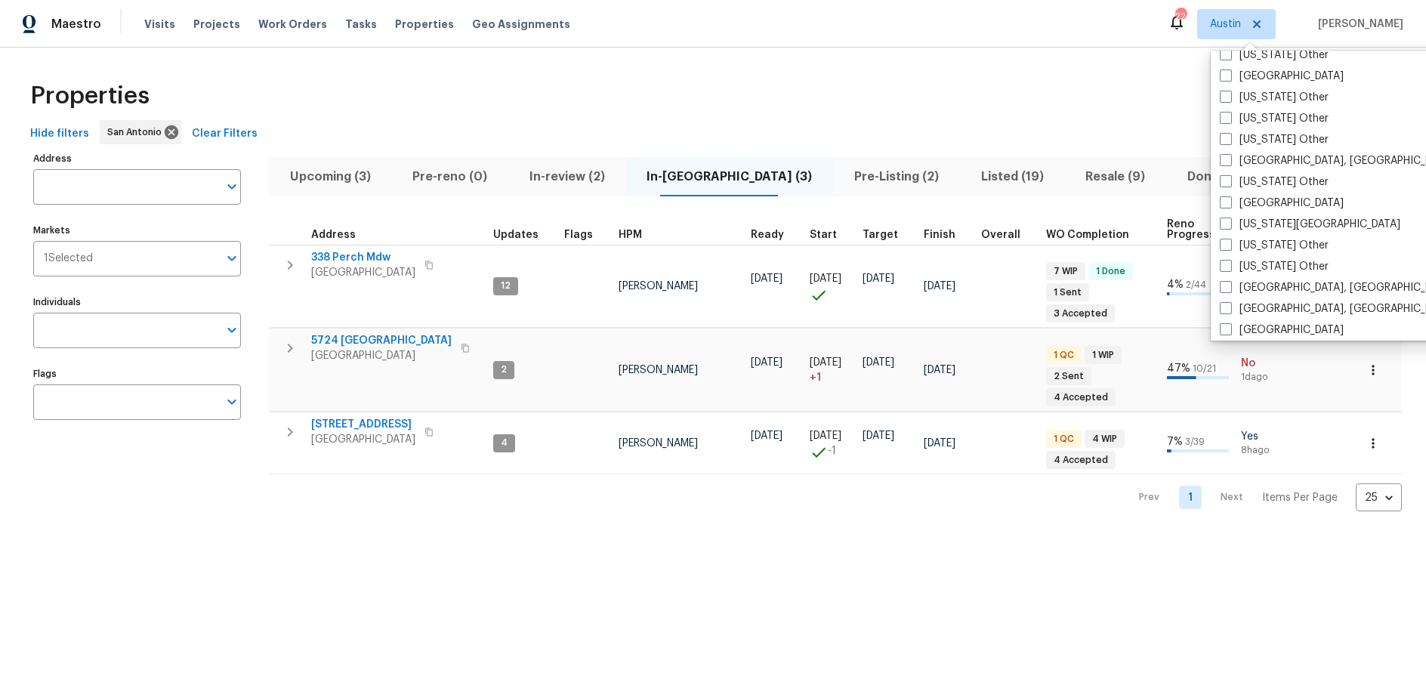
scroll to position [794, 0]
click at [1286, 231] on label "Kansas City" at bounding box center [1310, 225] width 181 height 15
click at [1230, 227] on input "Kansas City" at bounding box center [1225, 223] width 10 height 10
checkbox input "true"
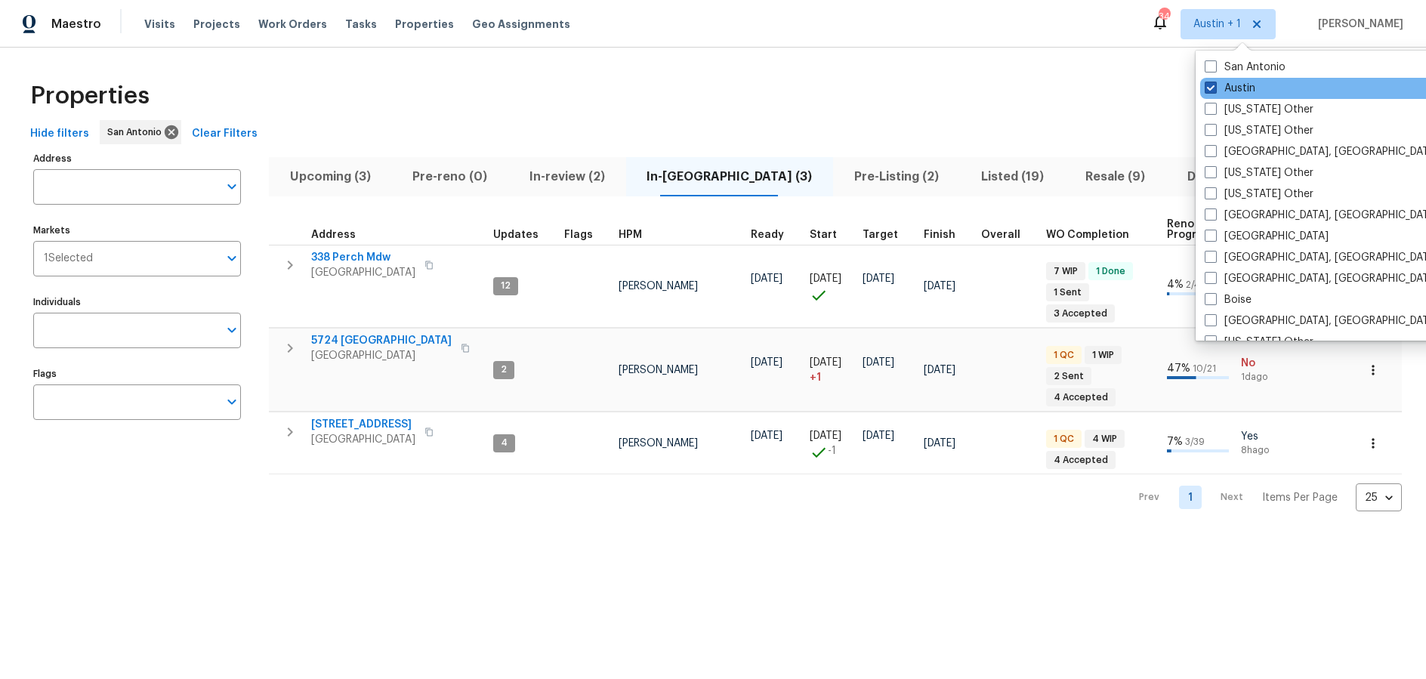
click at [1216, 87] on span at bounding box center [1211, 88] width 12 height 12
click at [1214, 87] on input "Austin" at bounding box center [1210, 86] width 10 height 10
checkbox input "false"
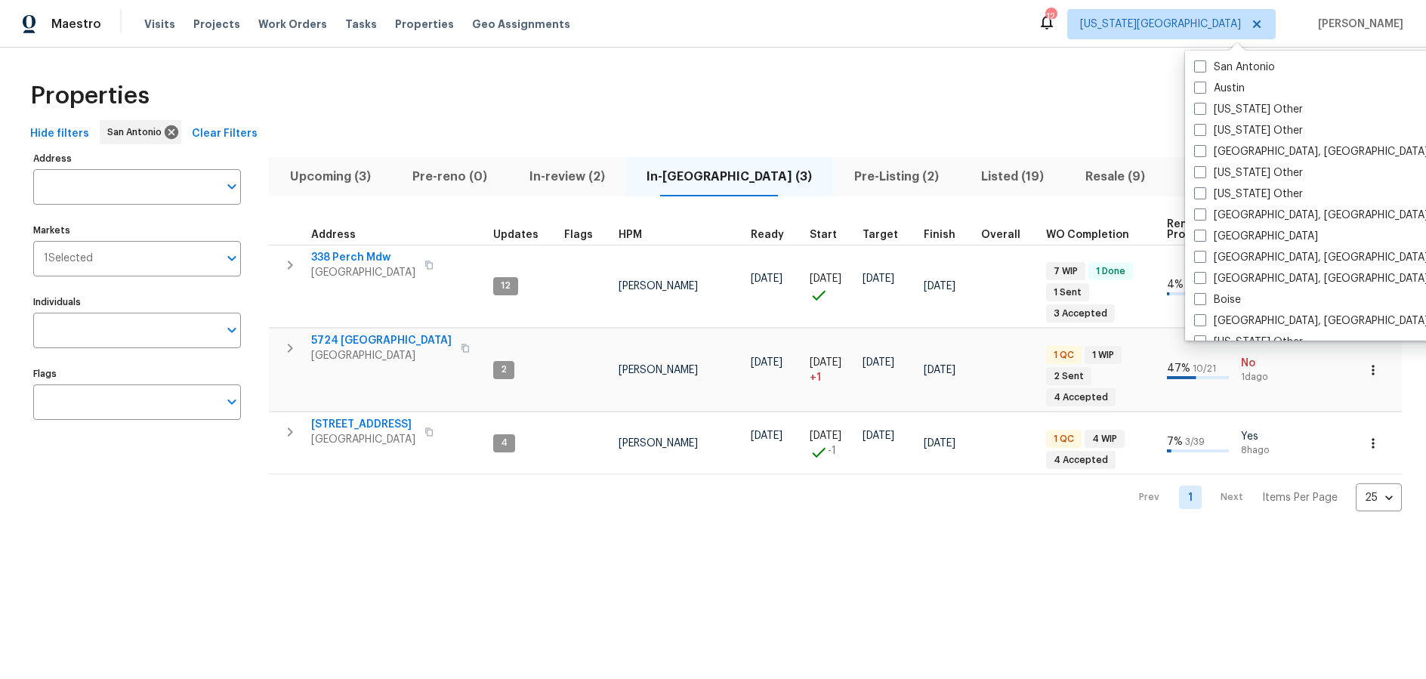
click at [1048, 37] on div "Maestro Visits Projects Work Orders Tasks Properties Geo Assignments 12 Kansas …" at bounding box center [713, 24] width 1426 height 48
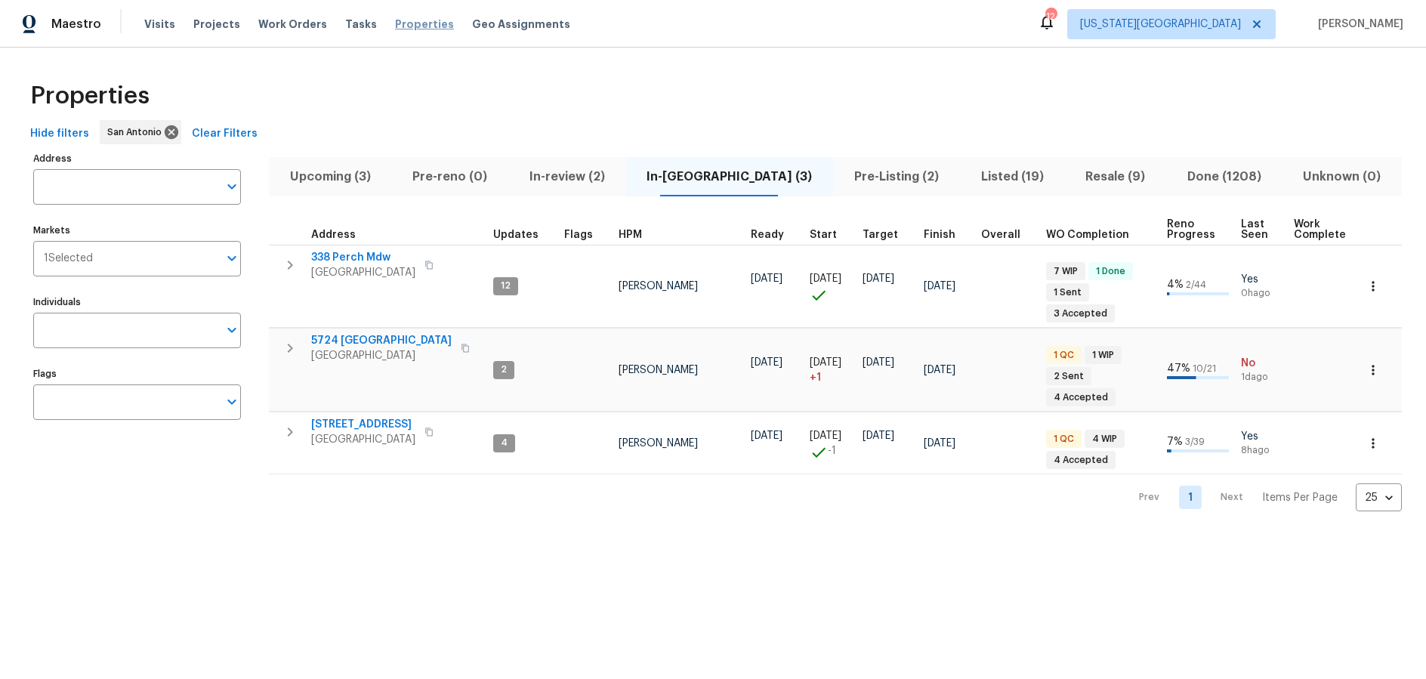
click at [395, 27] on span "Properties" at bounding box center [424, 24] width 59 height 15
click at [1237, 20] on span "Kansas City" at bounding box center [1160, 24] width 161 height 15
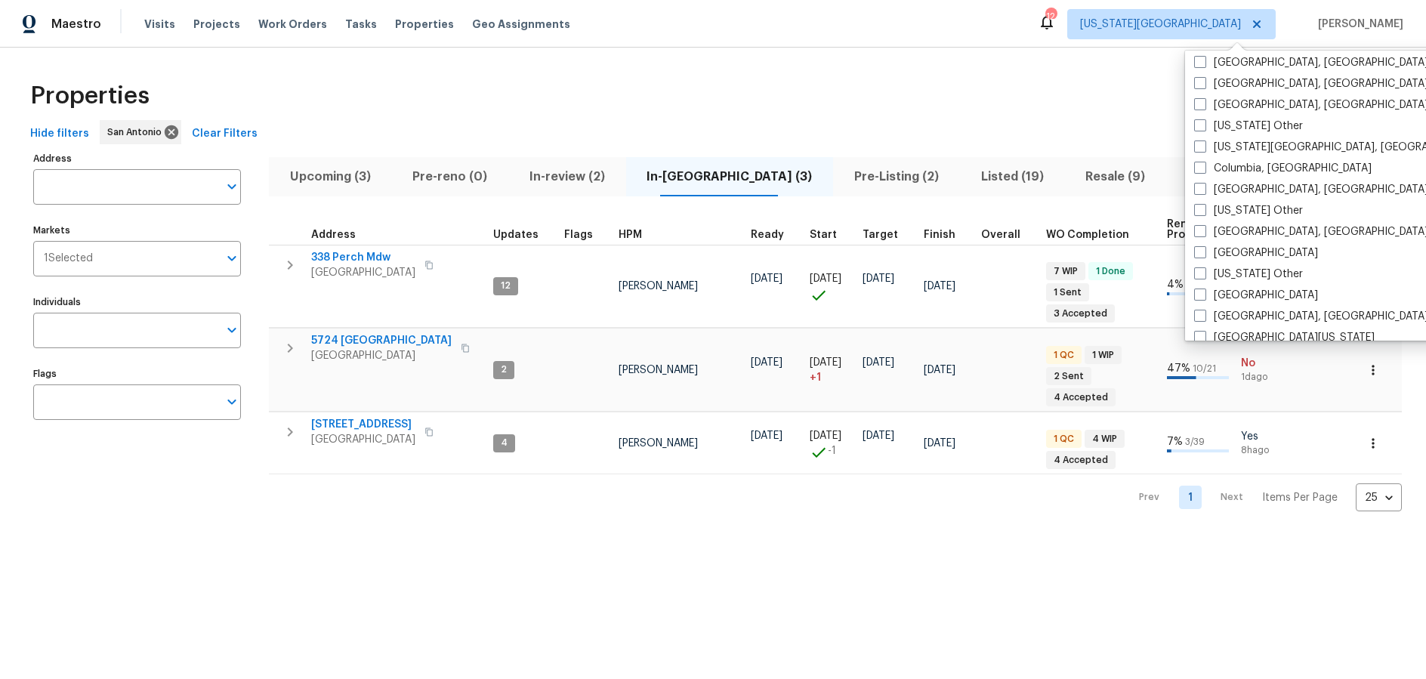
scroll to position [386, 0]
click at [1223, 258] on label "Dallas" at bounding box center [1256, 252] width 124 height 15
click at [1204, 255] on input "Dallas" at bounding box center [1199, 250] width 10 height 10
checkbox input "true"
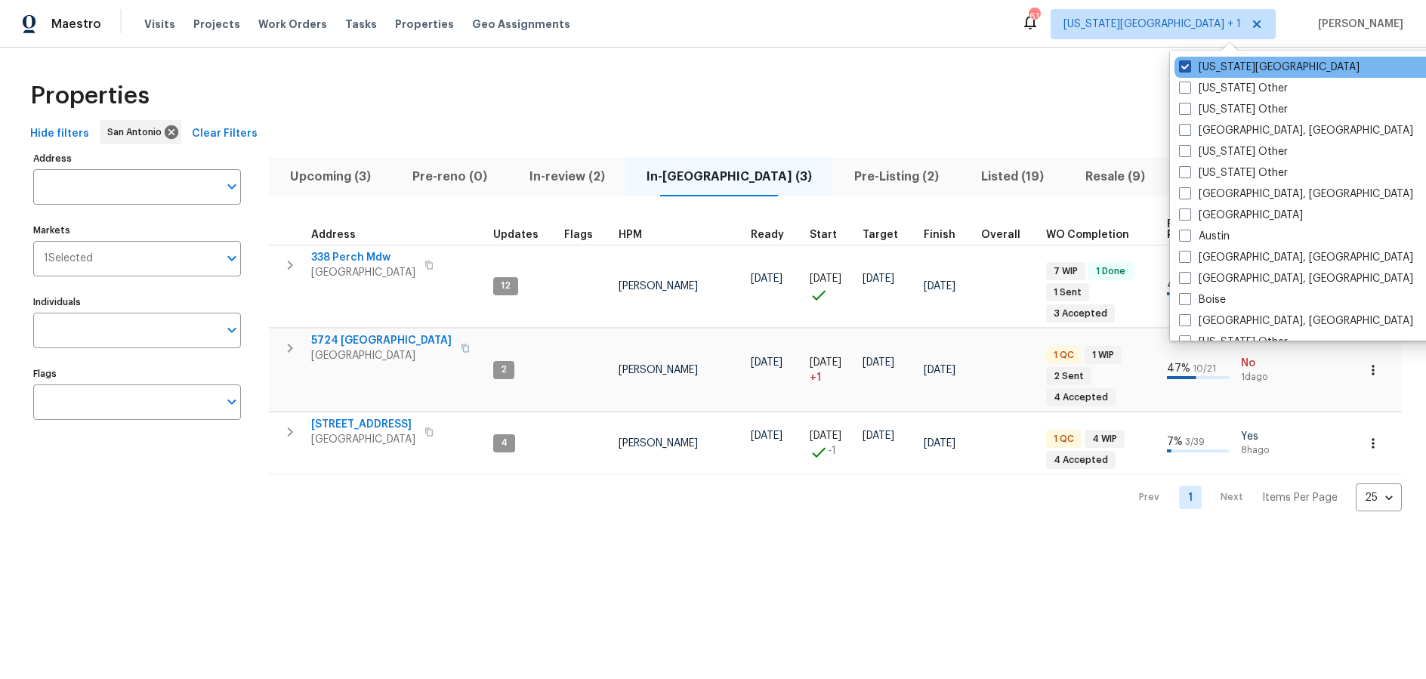
click at [1191, 64] on label "Kansas City" at bounding box center [1269, 67] width 181 height 15
click at [1189, 64] on input "Kansas City" at bounding box center [1184, 65] width 10 height 10
checkbox input "false"
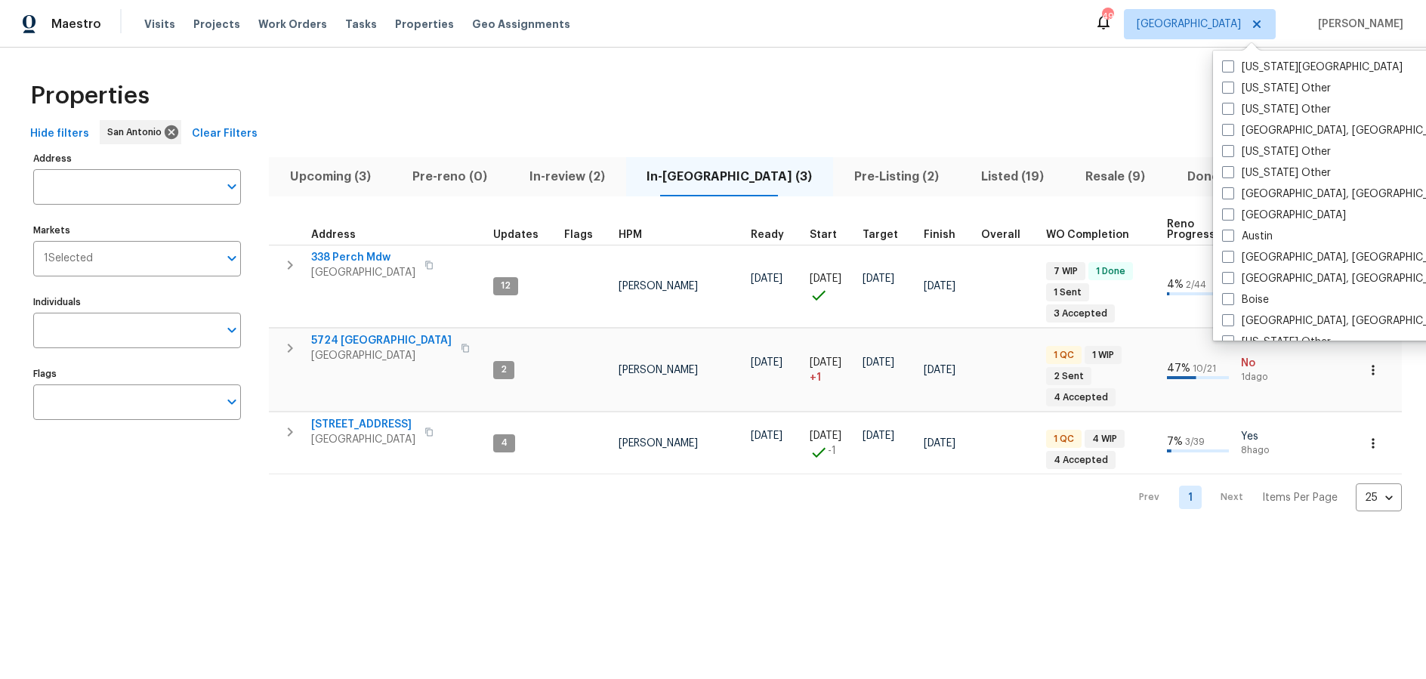
click at [832, 57] on div "Properties Hide filters San Antonio Clear Filters Address Address Markets 1 Sel…" at bounding box center [713, 292] width 1426 height 488
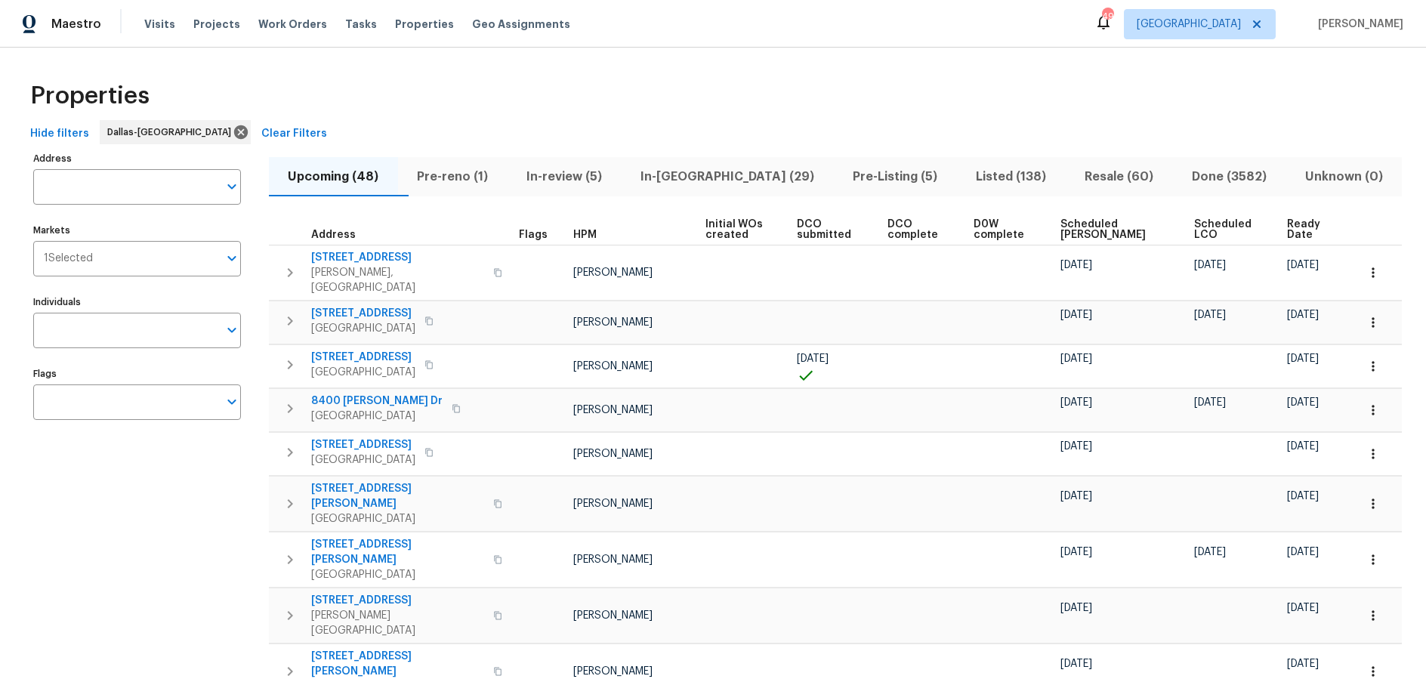
click at [487, 181] on span "Pre-reno (1)" at bounding box center [452, 176] width 91 height 21
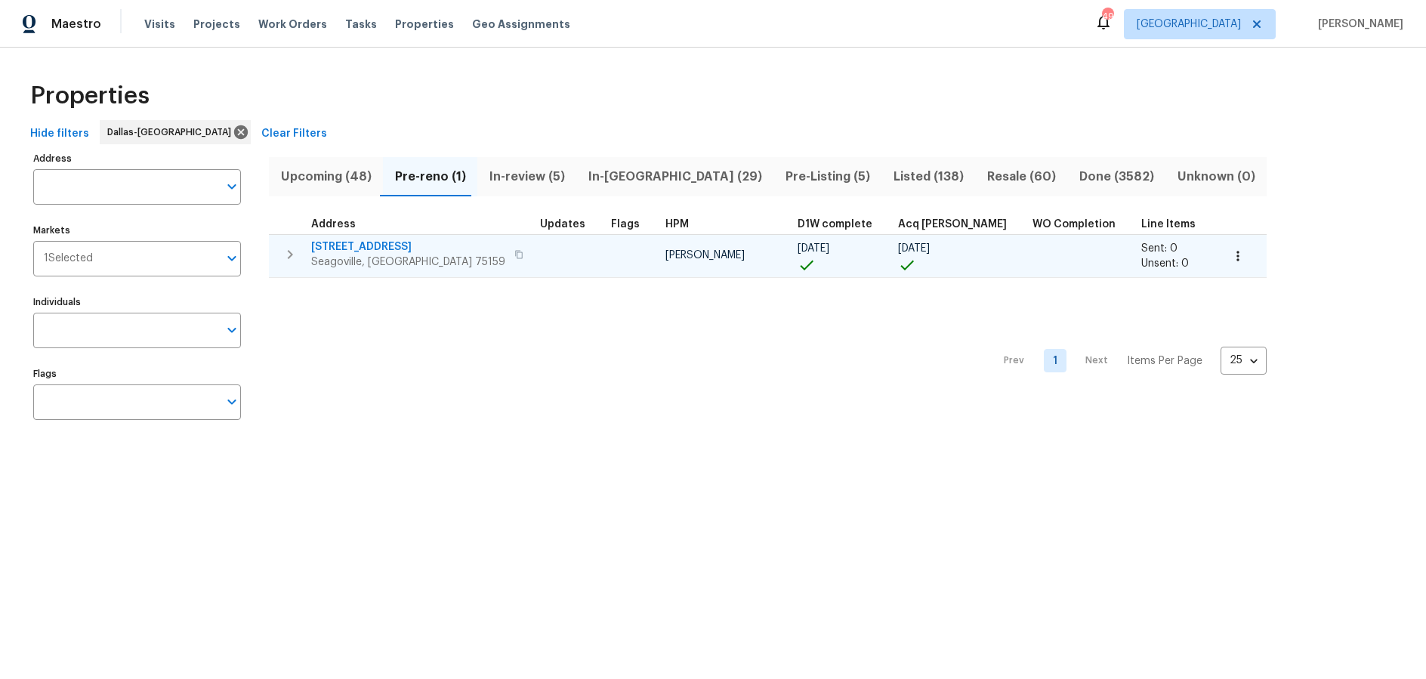
click at [484, 255] on td "1012 Woodside Ln Seagoville, TX 75159" at bounding box center [401, 254] width 265 height 39
click at [514, 254] on icon "button" at bounding box center [518, 254] width 9 height 9
